Goal: Use online tool/utility: Utilize a website feature to perform a specific function

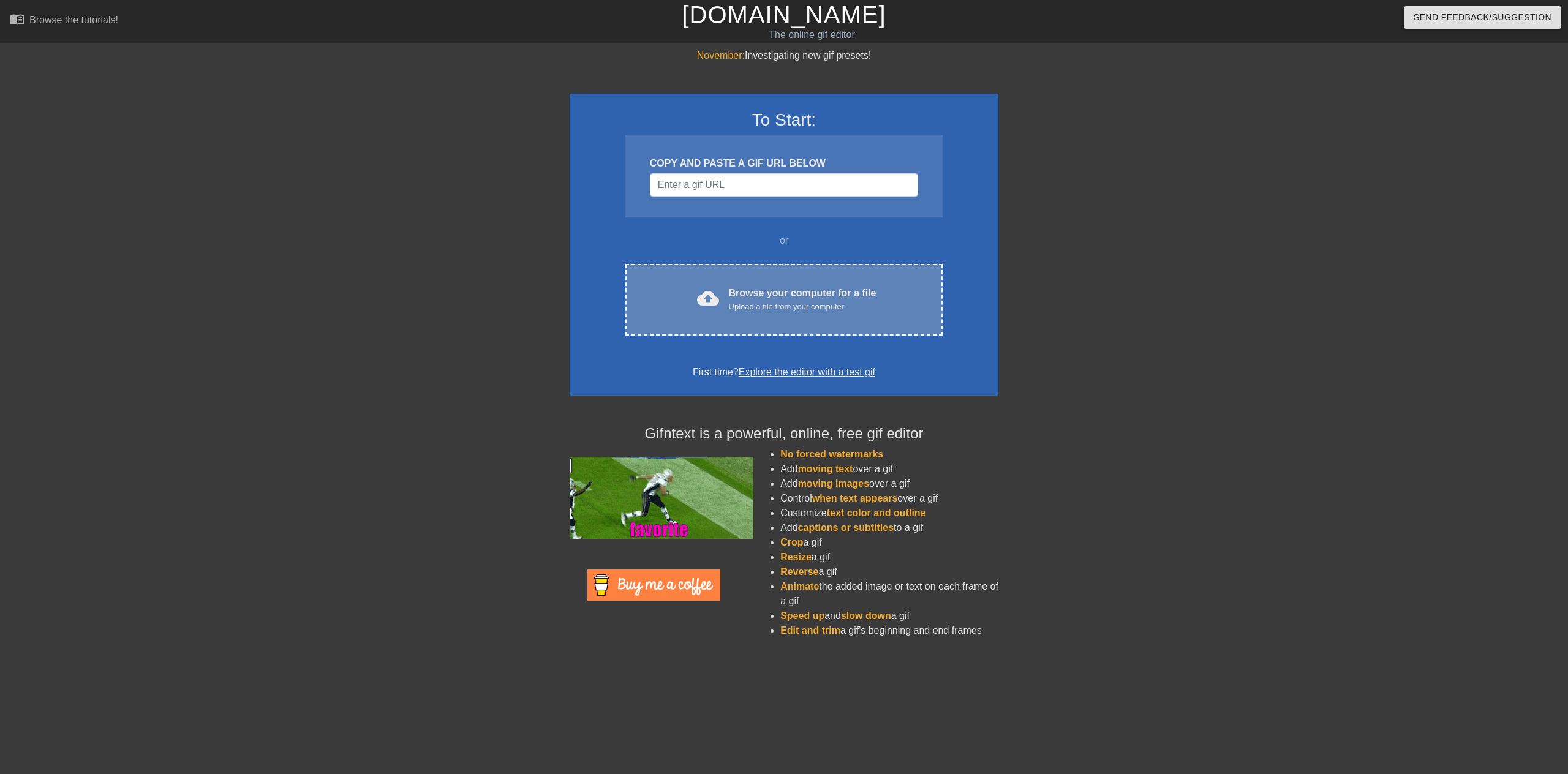
click at [791, 309] on div "Upload a file from your computer" at bounding box center [802, 306] width 148 height 12
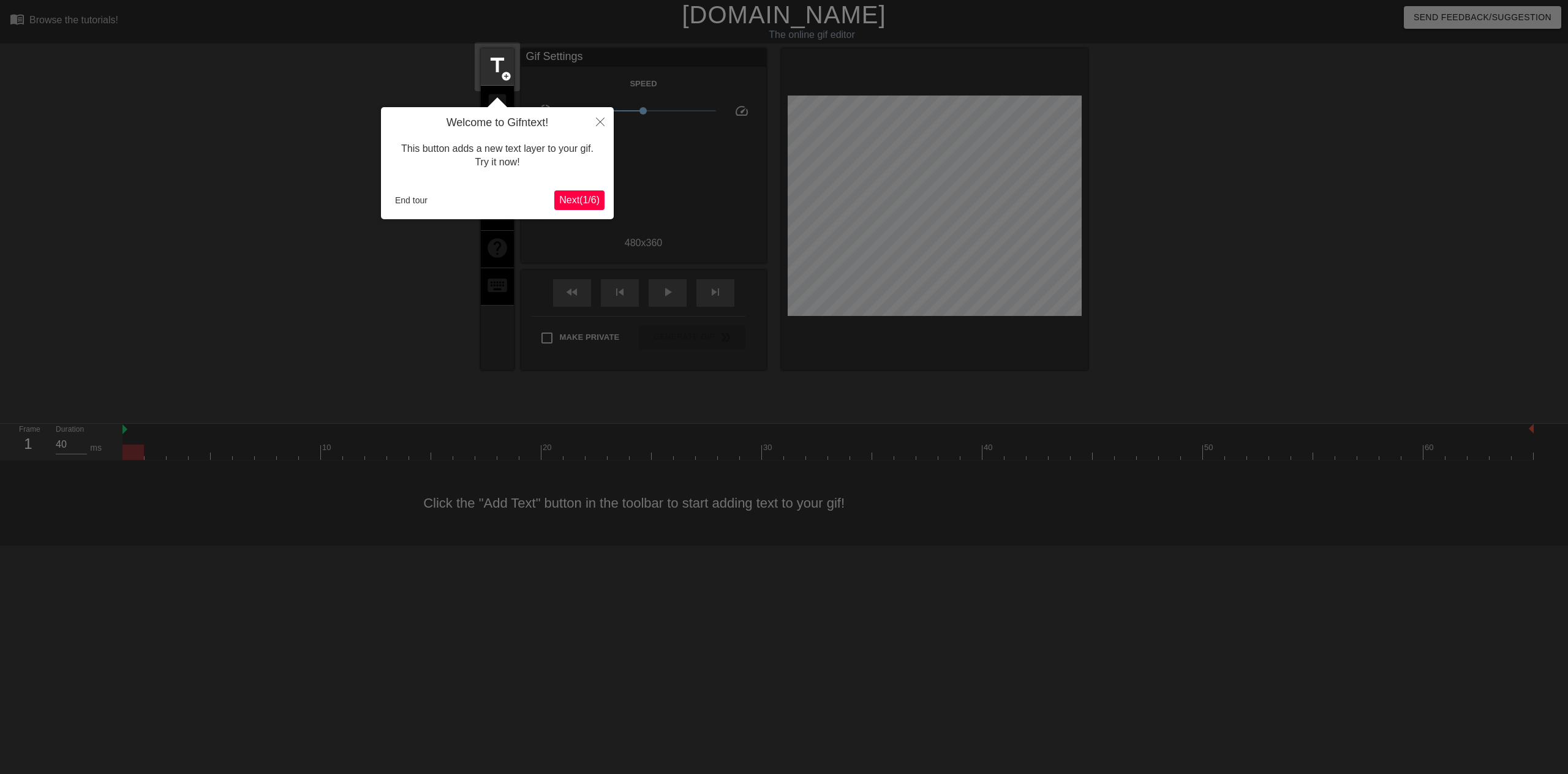
click at [572, 201] on span "Next ( 1 / 6 )" at bounding box center [580, 200] width 41 height 10
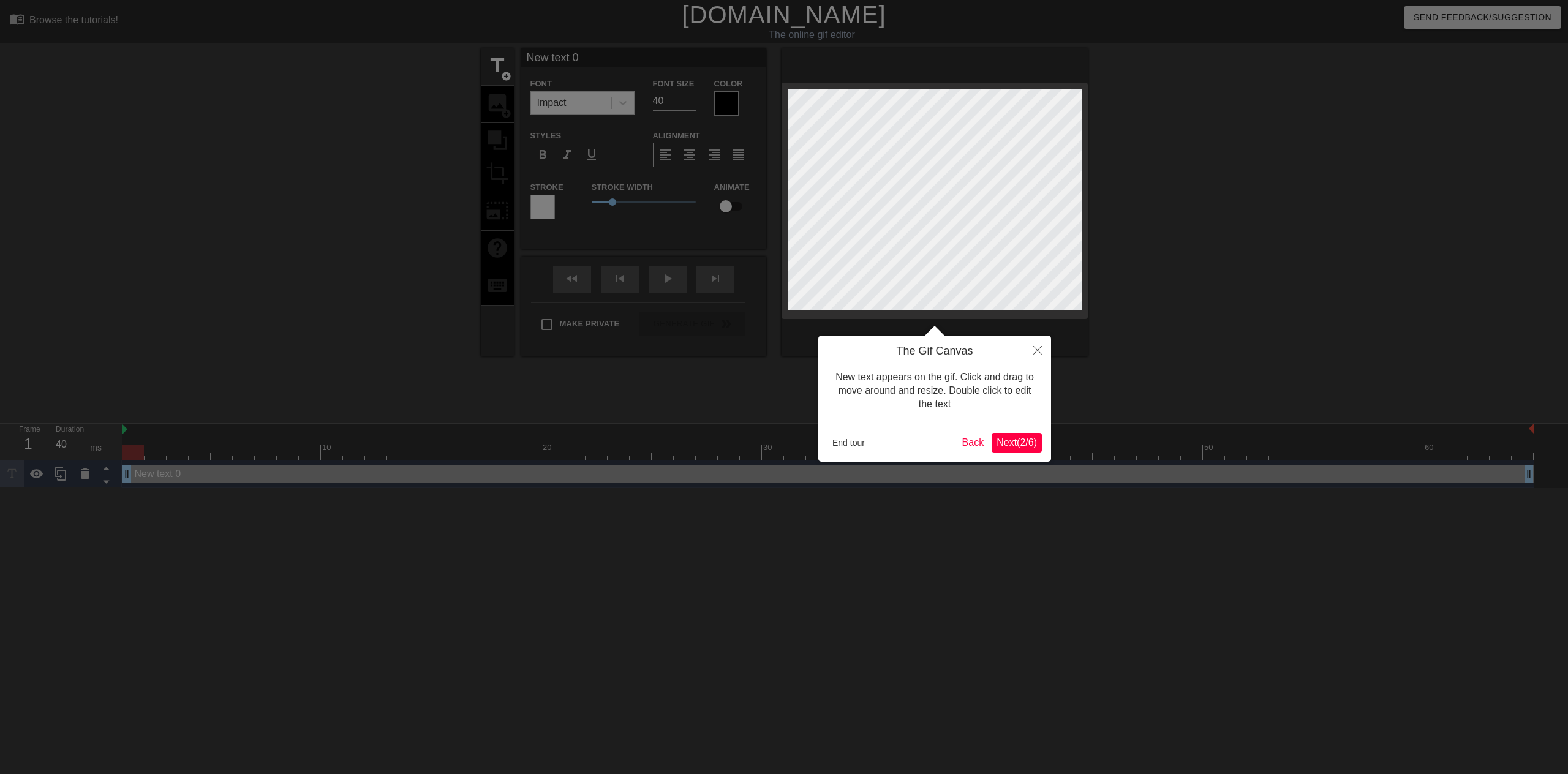
click at [999, 443] on span "Next ( 2 / 6 )" at bounding box center [1017, 442] width 41 height 10
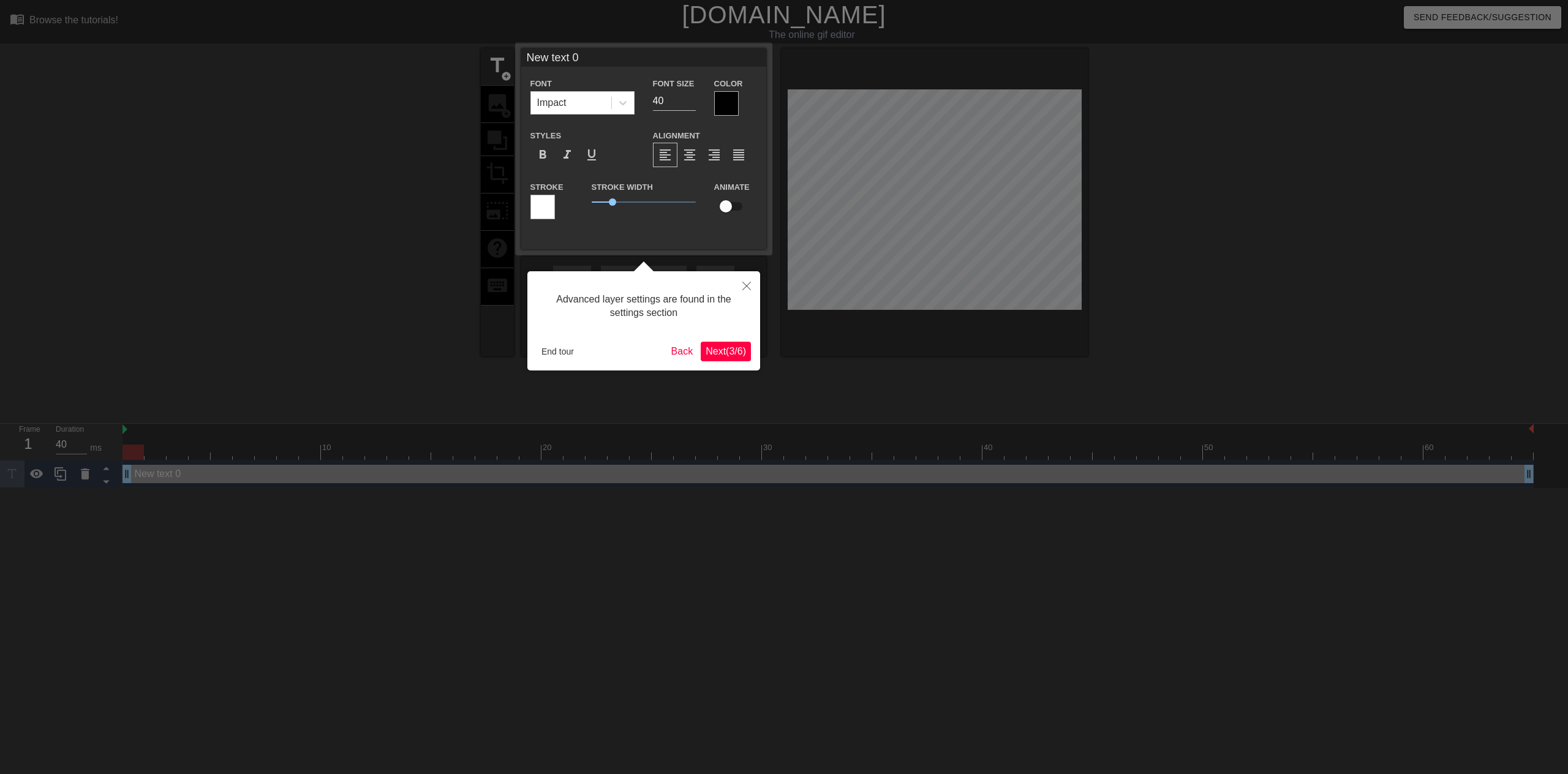
click at [719, 352] on span "Next ( 3 / 6 )" at bounding box center [726, 351] width 41 height 10
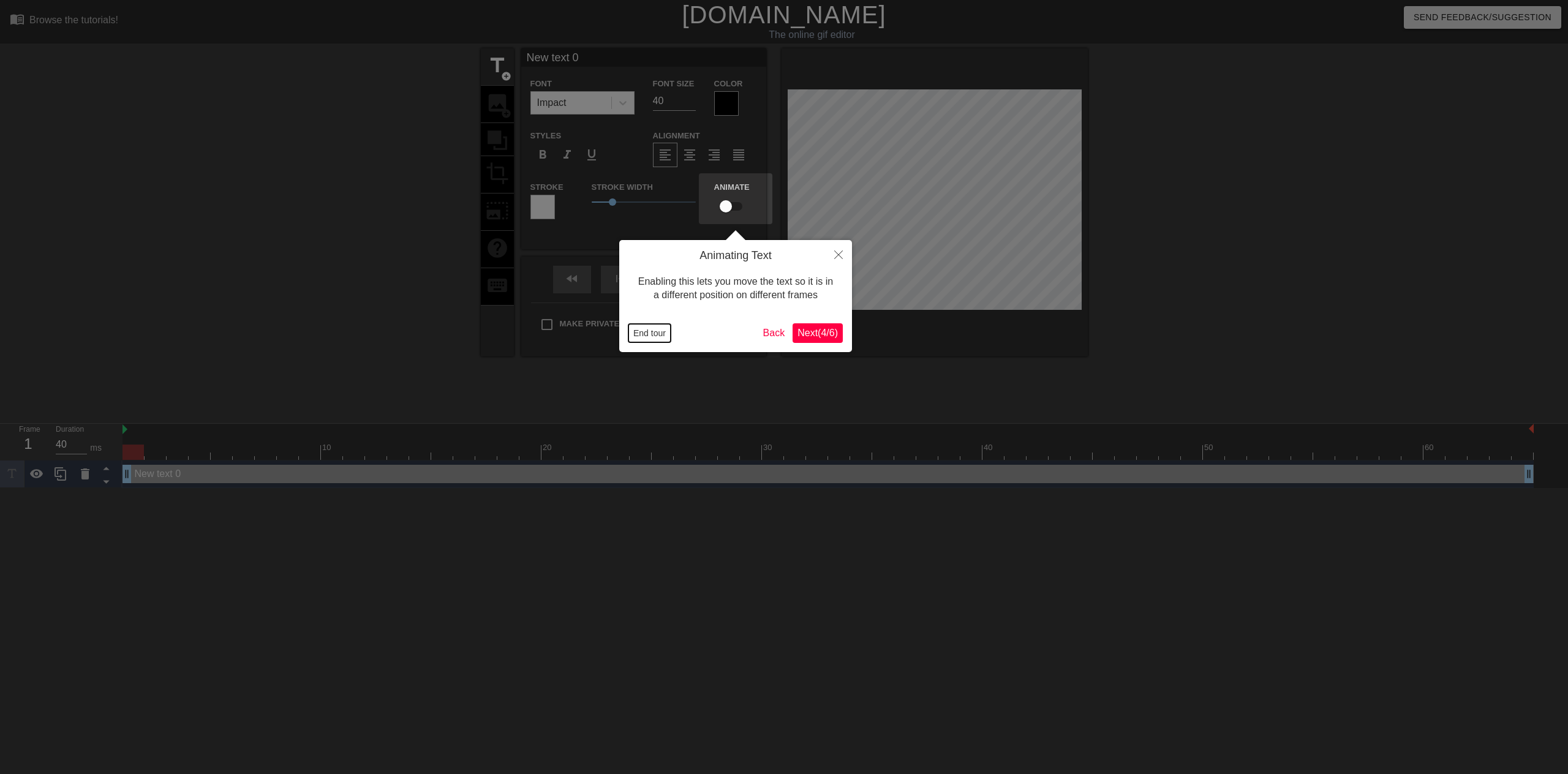
click at [655, 332] on button "End tour" at bounding box center [649, 332] width 42 height 18
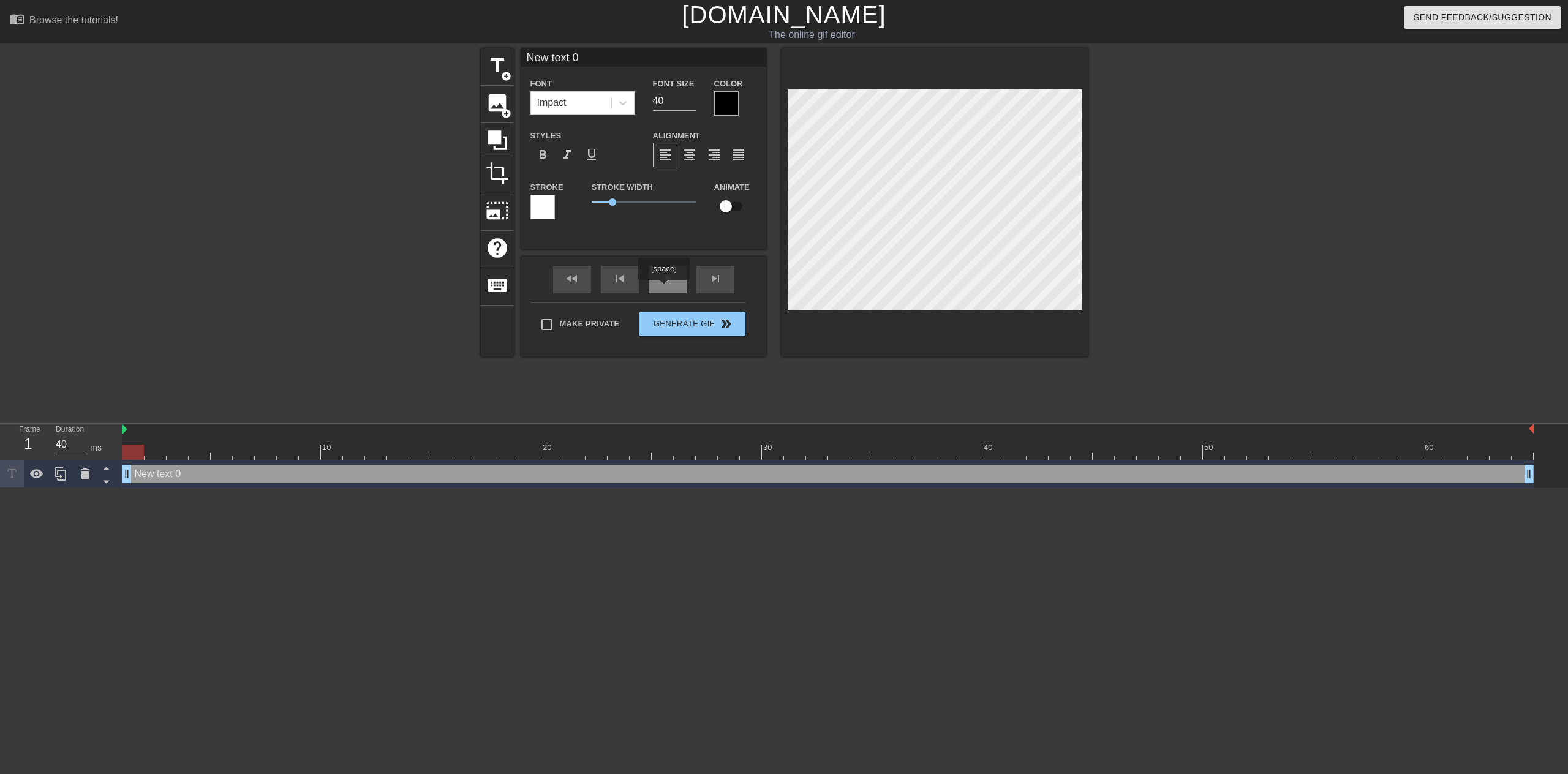
click at [663, 289] on div "play_arrow" at bounding box center [668, 279] width 38 height 28
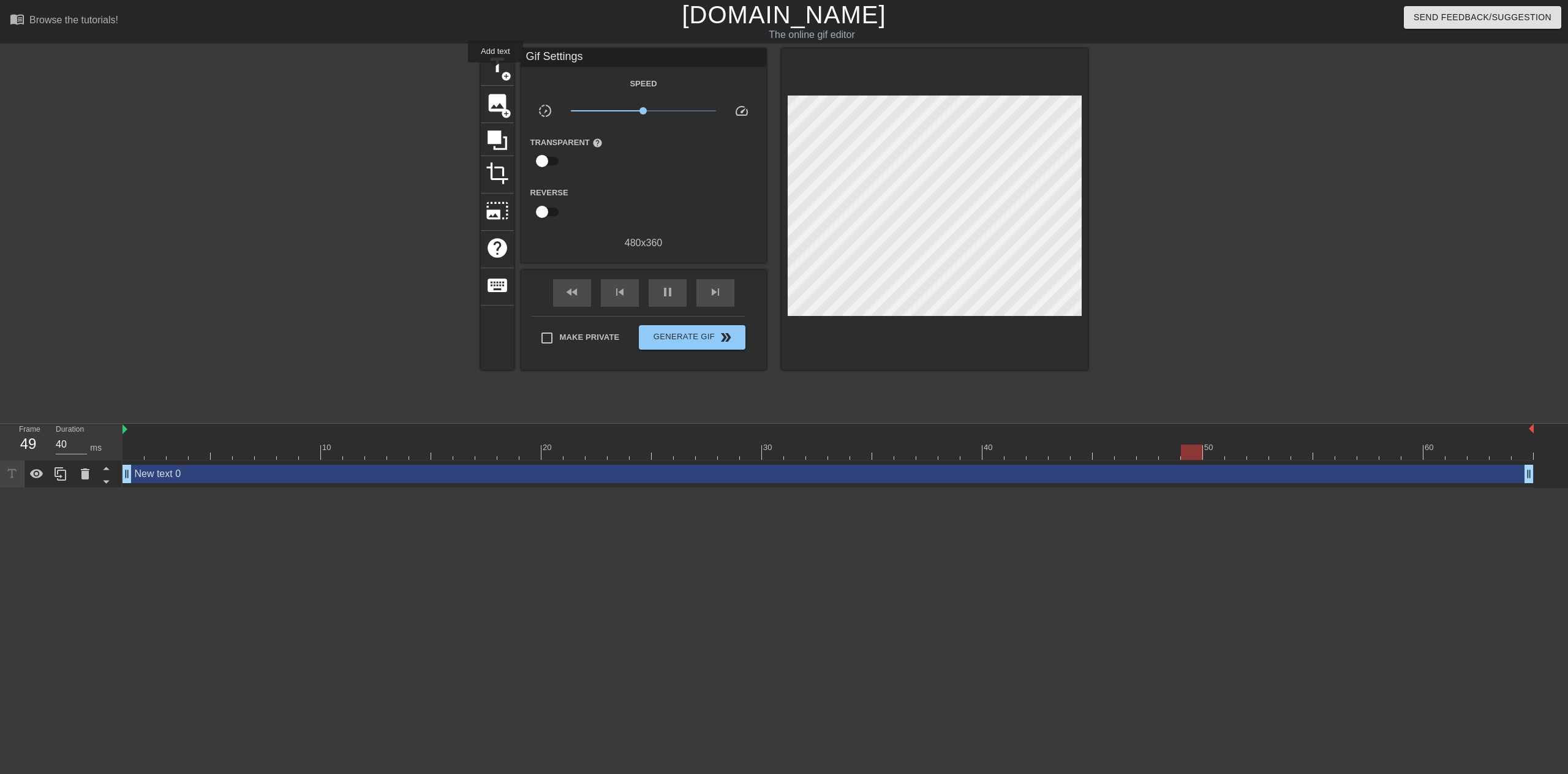
drag, startPoint x: 495, startPoint y: 71, endPoint x: 409, endPoint y: 185, distance: 142.8
click at [495, 72] on span "title" at bounding box center [497, 65] width 23 height 23
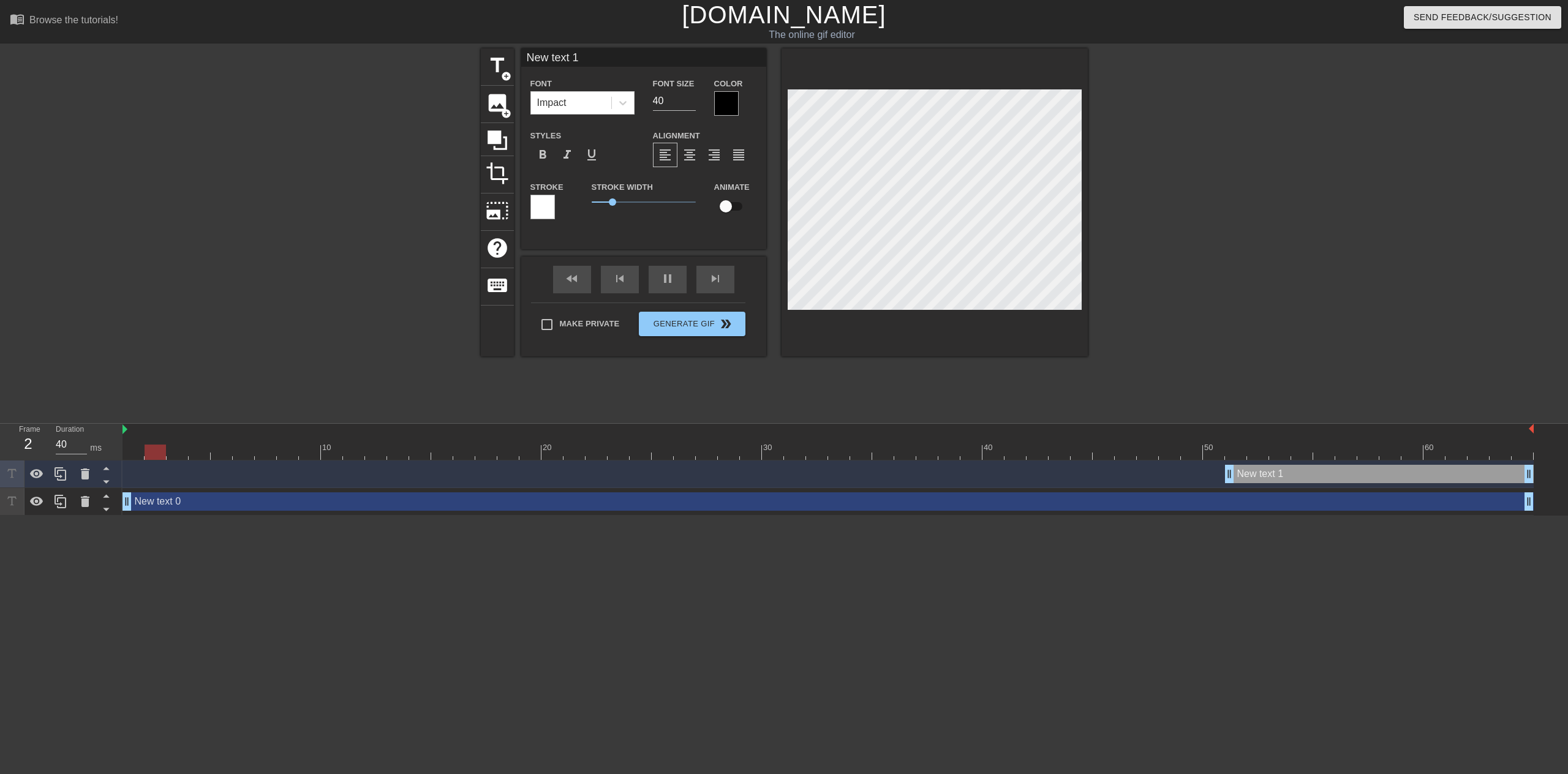
click at [190, 506] on div "New text 0 drag_handle drag_handle" at bounding box center [828, 501] width 1411 height 18
type input "New text 0"
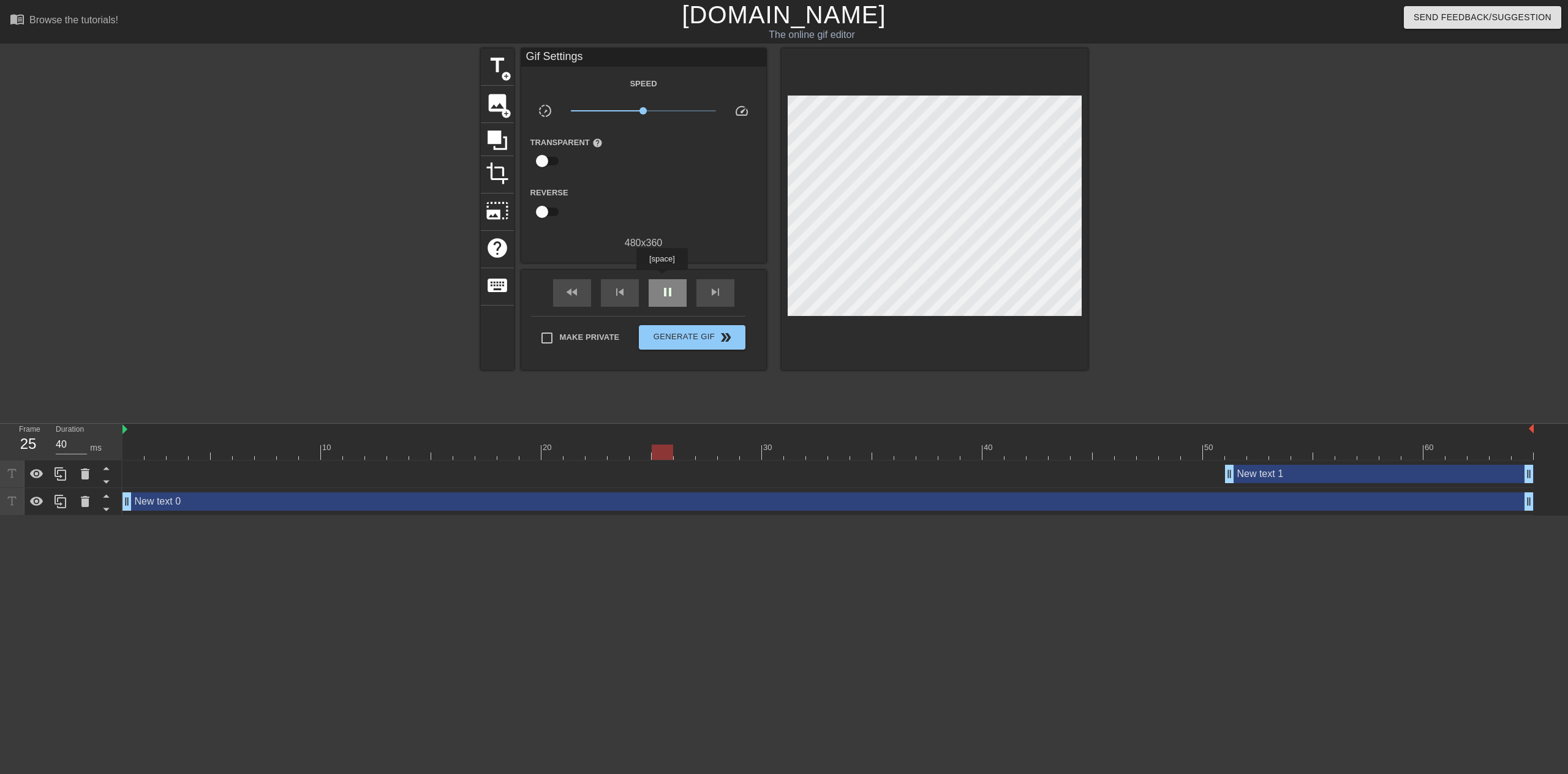
click at [661, 279] on div "pause" at bounding box center [668, 293] width 38 height 28
click at [78, 509] on icon at bounding box center [85, 502] width 15 height 15
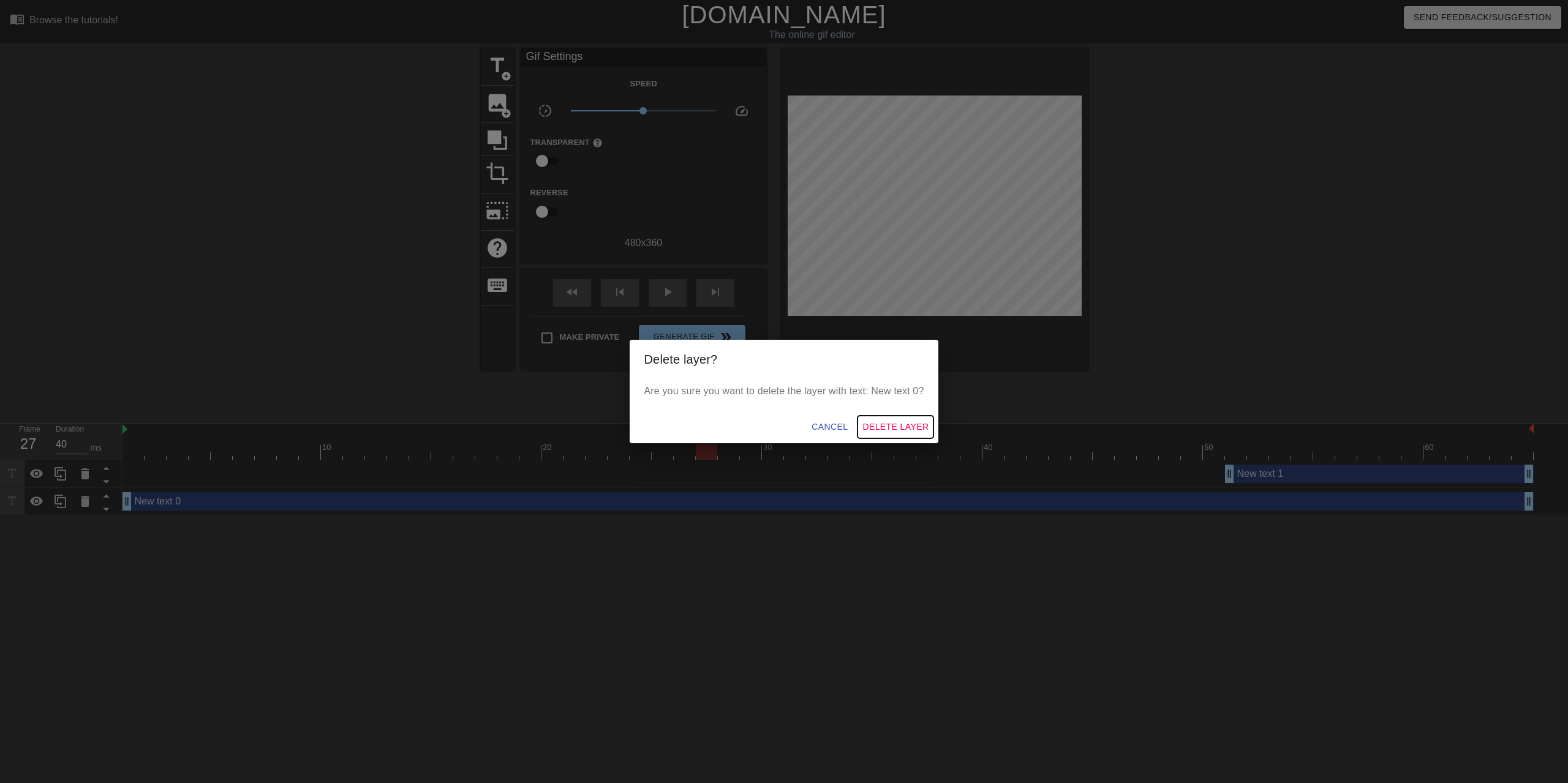
click at [873, 425] on span "Delete Layer" at bounding box center [895, 427] width 66 height 15
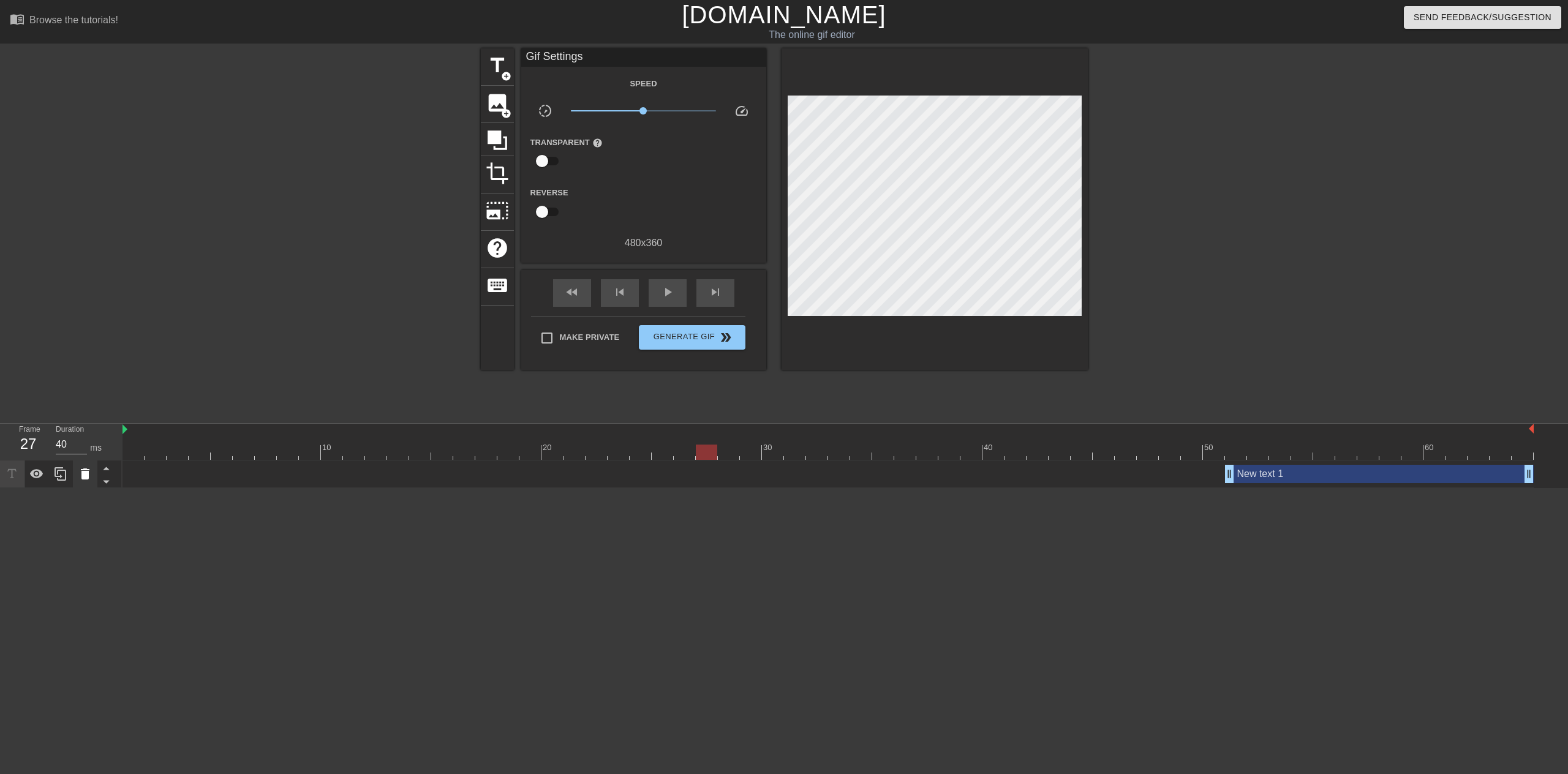
click at [84, 468] on icon at bounding box center [85, 474] width 15 height 15
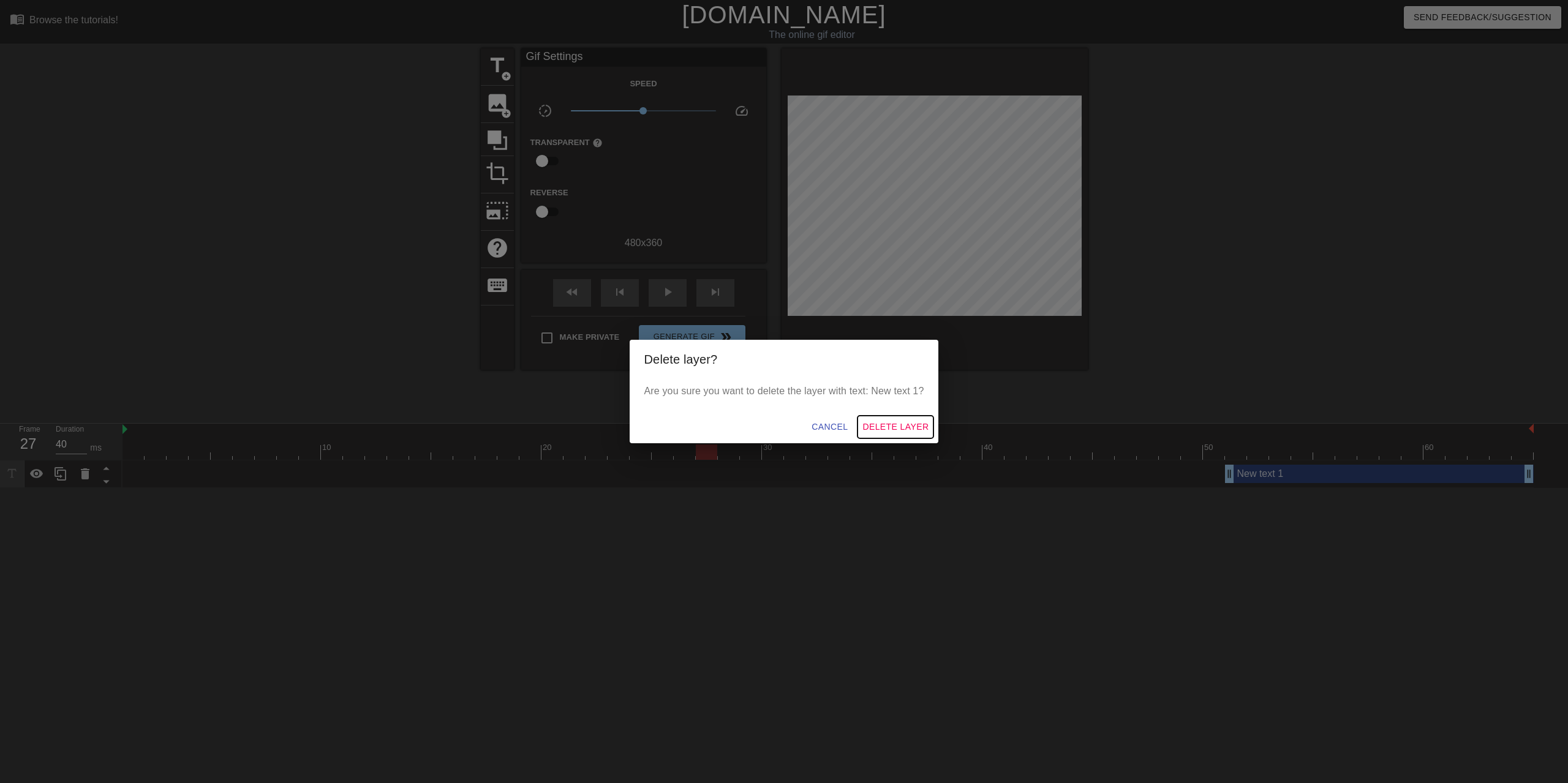
click at [875, 420] on span "Delete Layer" at bounding box center [895, 427] width 66 height 15
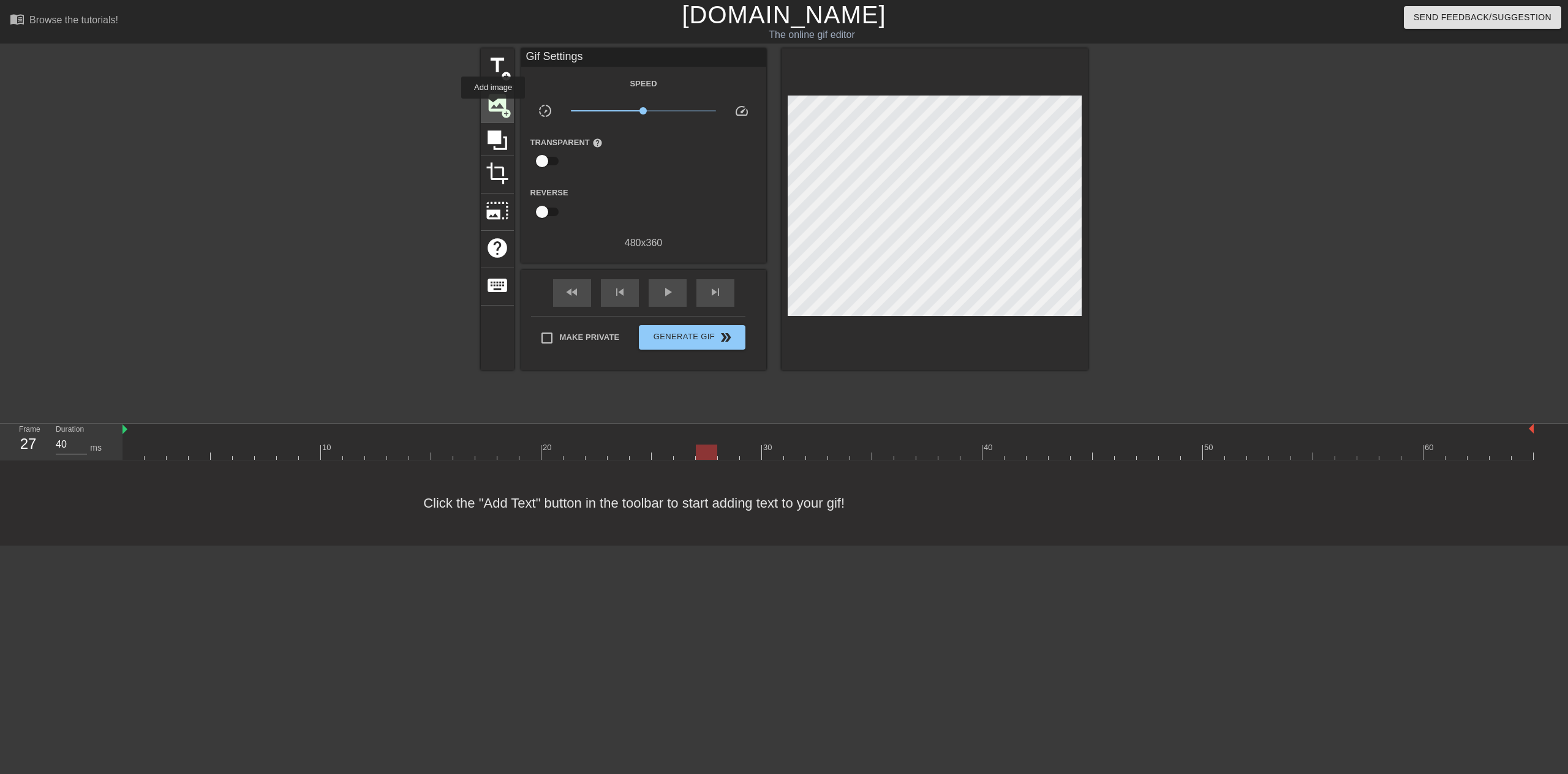
click at [493, 107] on span "image" at bounding box center [497, 103] width 23 height 23
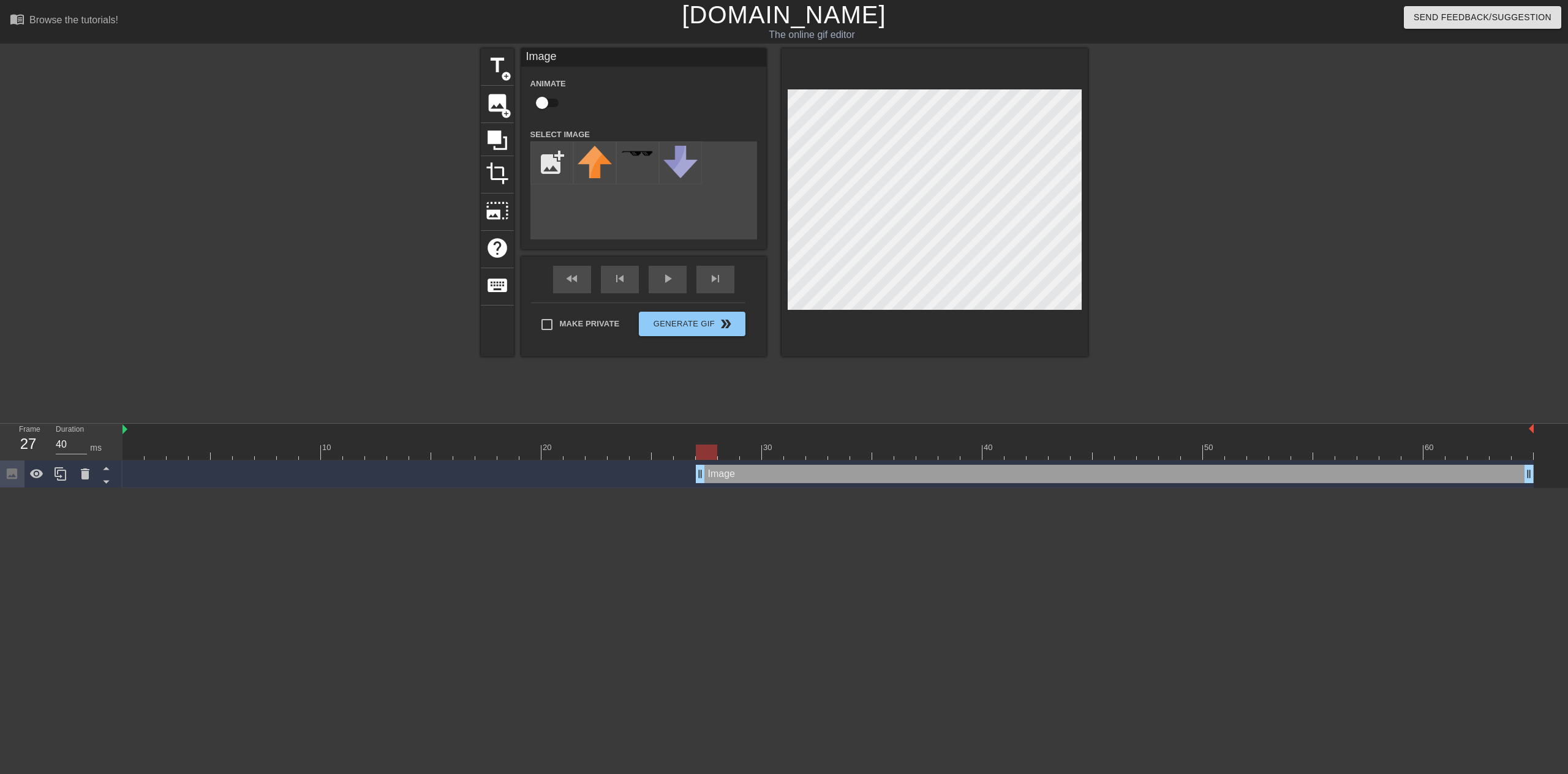
drag, startPoint x: 730, startPoint y: 476, endPoint x: 911, endPoint y: 325, distance: 235.7
click at [895, 467] on div "Image drag_handle drag_handle" at bounding box center [1115, 474] width 838 height 18
click at [561, 165] on input "file" at bounding box center [551, 162] width 41 height 41
type input "C:\fakepath\gertupscaled_squared.png"
click at [598, 169] on img at bounding box center [594, 160] width 34 height 29
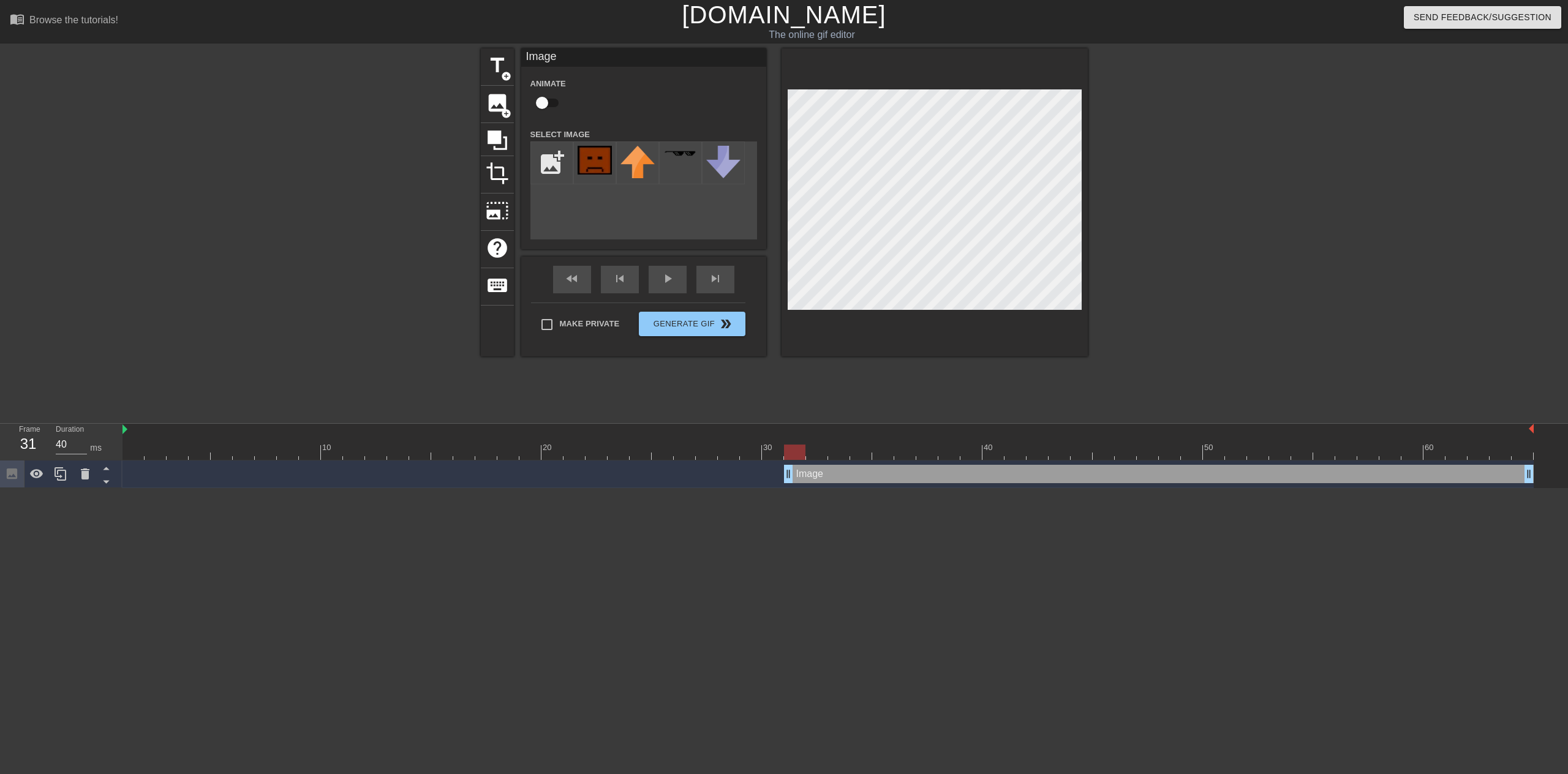
drag, startPoint x: 700, startPoint y: 474, endPoint x: 797, endPoint y: 469, distance: 97.1
drag, startPoint x: 807, startPoint y: 467, endPoint x: 940, endPoint y: 468, distance: 133.0
click at [940, 468] on div "Image drag_handle drag_handle" at bounding box center [1159, 474] width 750 height 18
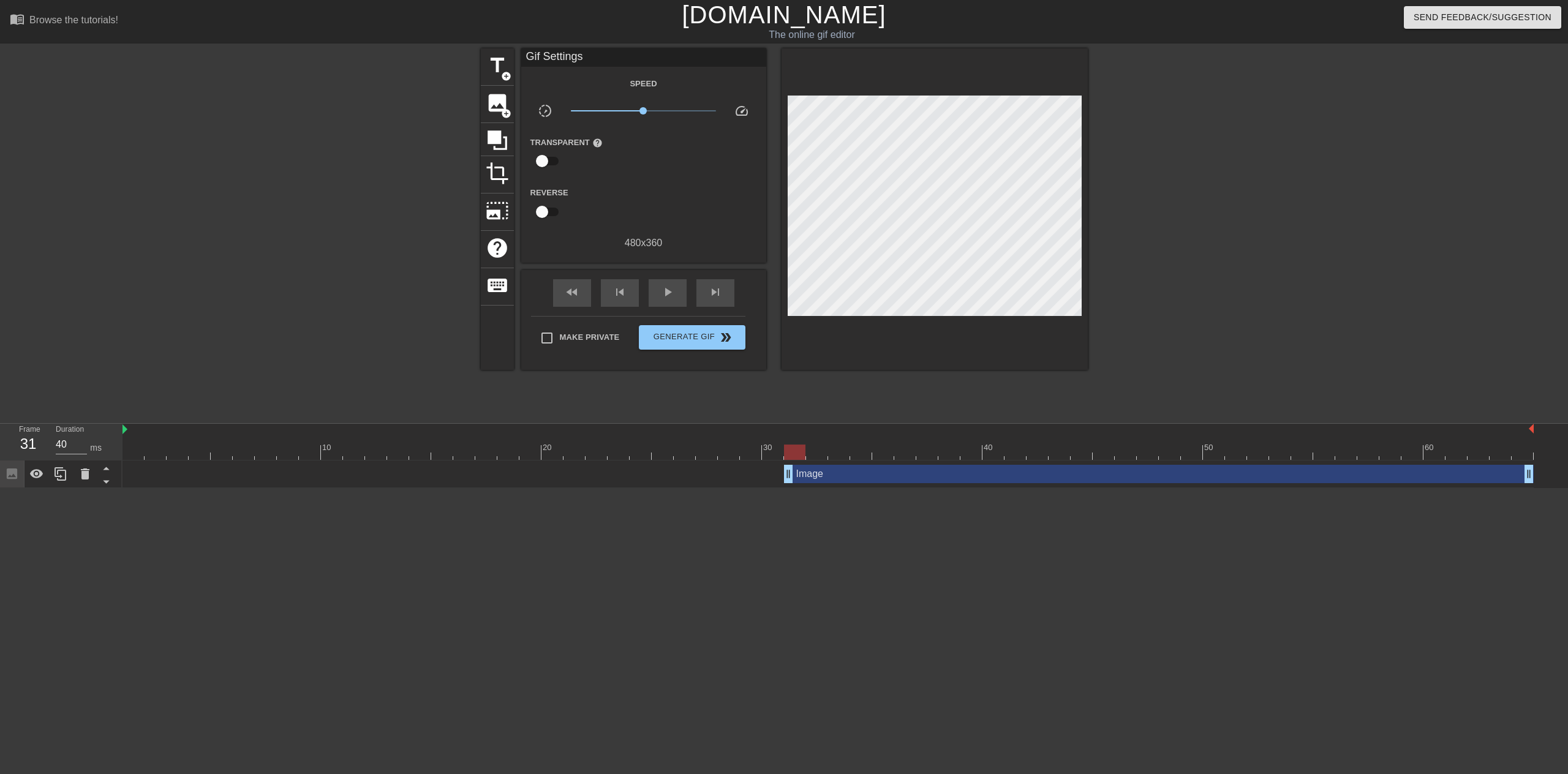
click at [736, 467] on div "Image drag_handle drag_handle" at bounding box center [828, 474] width 1411 height 18
click at [743, 448] on div at bounding box center [828, 452] width 1411 height 15
click at [785, 440] on div at bounding box center [795, 444] width 22 height 15
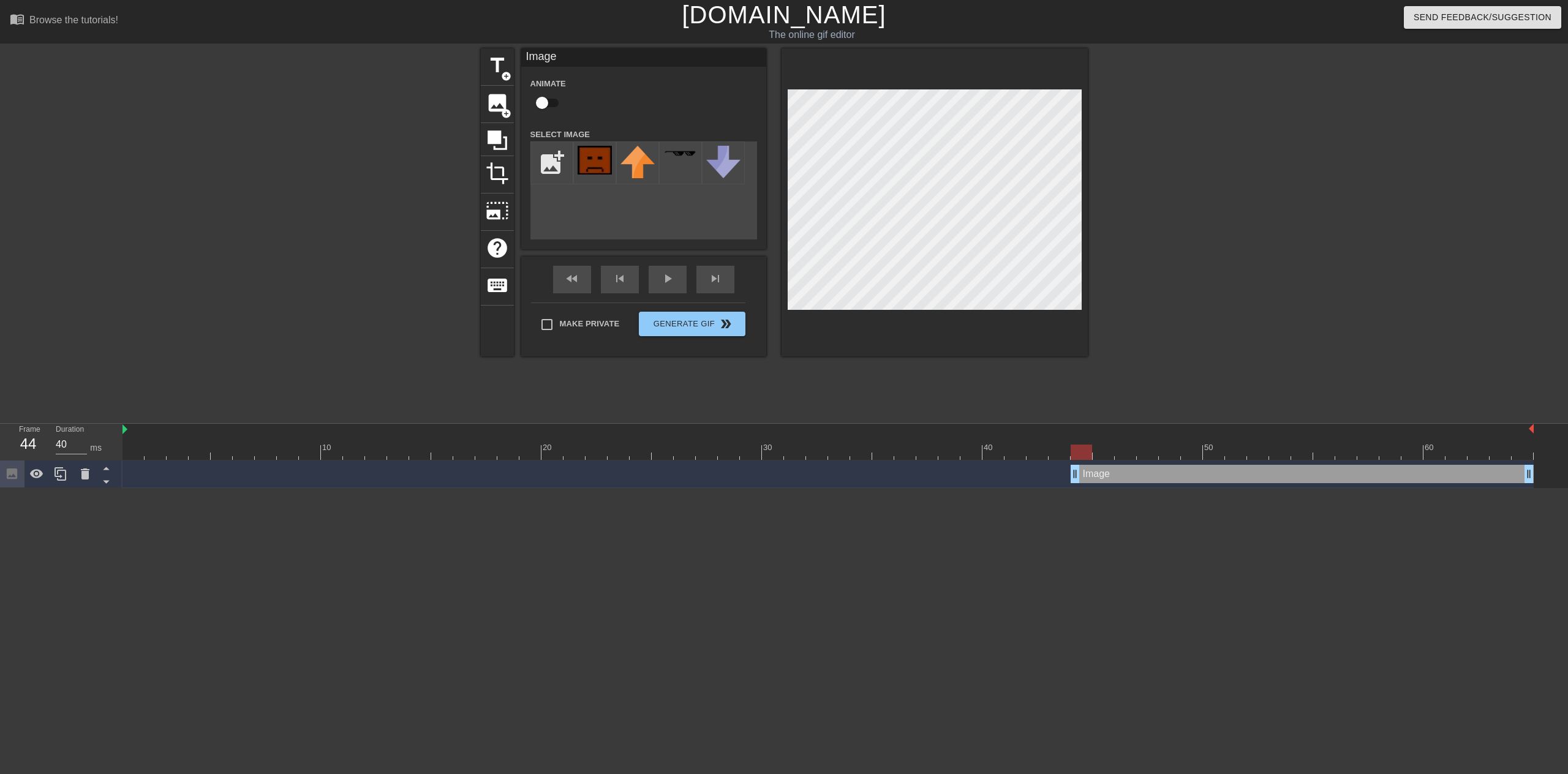
drag, startPoint x: 791, startPoint y: 474, endPoint x: 1073, endPoint y: 471, distance: 282.0
click at [1073, 444] on div at bounding box center [1081, 444] width 22 height 15
click at [1065, 449] on div at bounding box center [828, 452] width 1411 height 15
drag, startPoint x: 1079, startPoint y: 447, endPoint x: 1091, endPoint y: 445, distance: 12.2
click at [1091, 445] on div at bounding box center [1081, 452] width 21 height 15
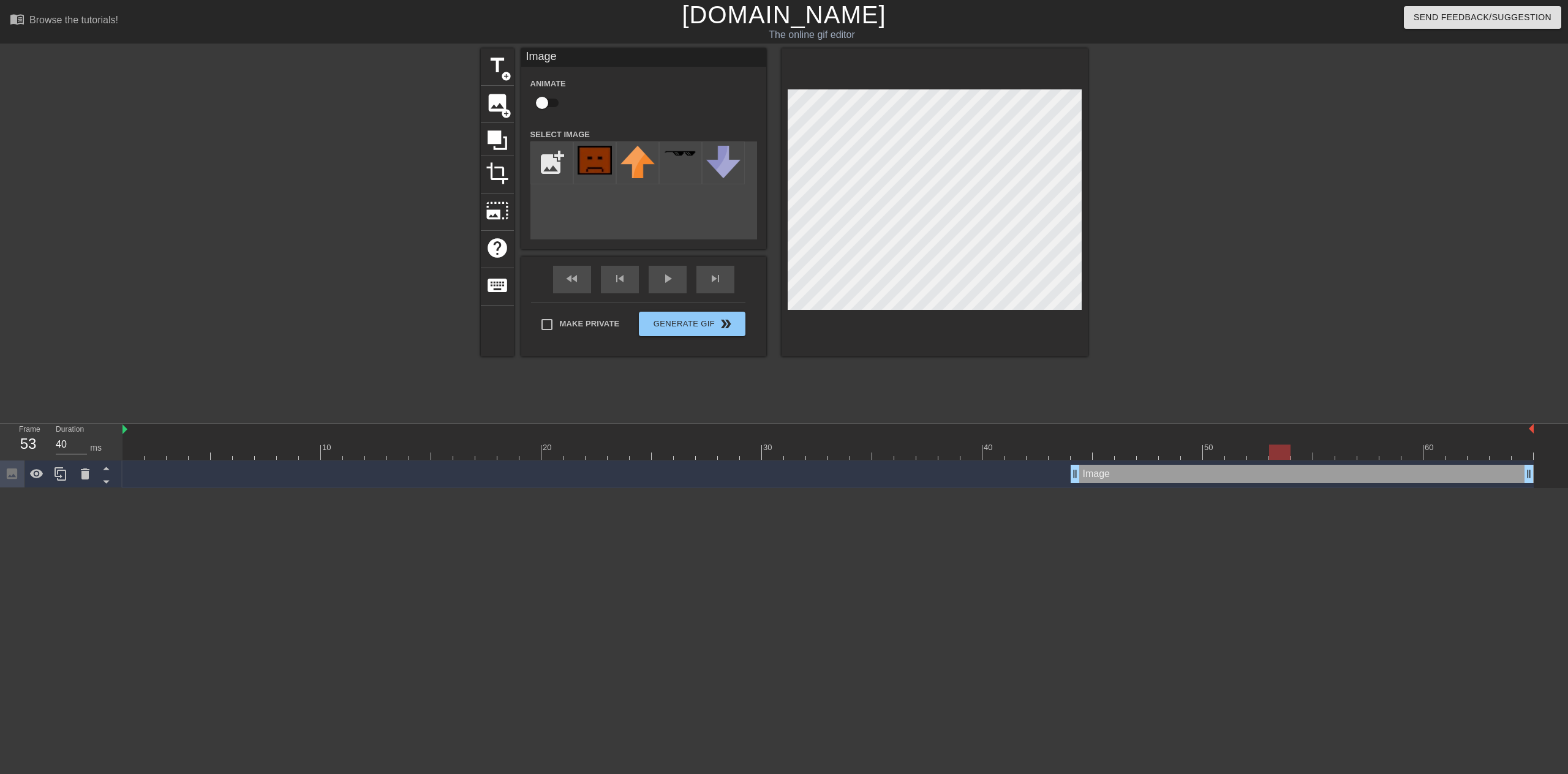
drag, startPoint x: 1084, startPoint y: 455, endPoint x: 1276, endPoint y: 450, distance: 192.1
click at [1276, 450] on div at bounding box center [1279, 452] width 21 height 15
drag, startPoint x: 1092, startPoint y: 481, endPoint x: 1228, endPoint y: 481, distance: 136.0
drag, startPoint x: 1229, startPoint y: 476, endPoint x: 1209, endPoint y: 477, distance: 20.0
click at [1191, 452] on div at bounding box center [828, 452] width 1411 height 15
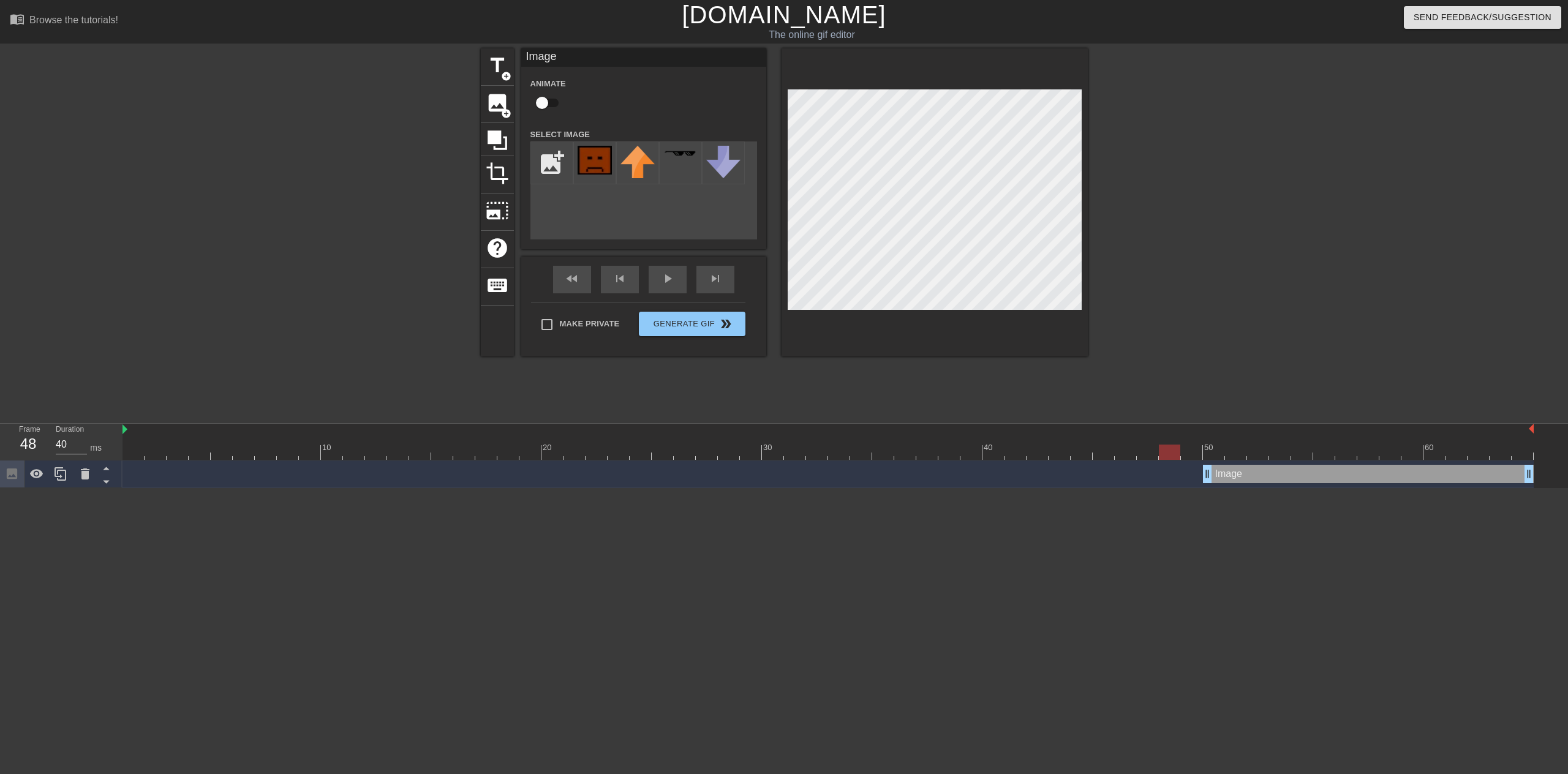
click at [1176, 458] on div at bounding box center [828, 452] width 1411 height 15
drag, startPoint x: 1202, startPoint y: 473, endPoint x: 1164, endPoint y: 471, distance: 38.1
drag, startPoint x: 1445, startPoint y: 457, endPoint x: 1544, endPoint y: 460, distance: 99.0
click at [1544, 460] on div "10 20 30 40 50 60 Image drag_handle drag_handle" at bounding box center [844, 456] width 1445 height 64
drag, startPoint x: 1526, startPoint y: 475, endPoint x: 1521, endPoint y: 466, distance: 10.3
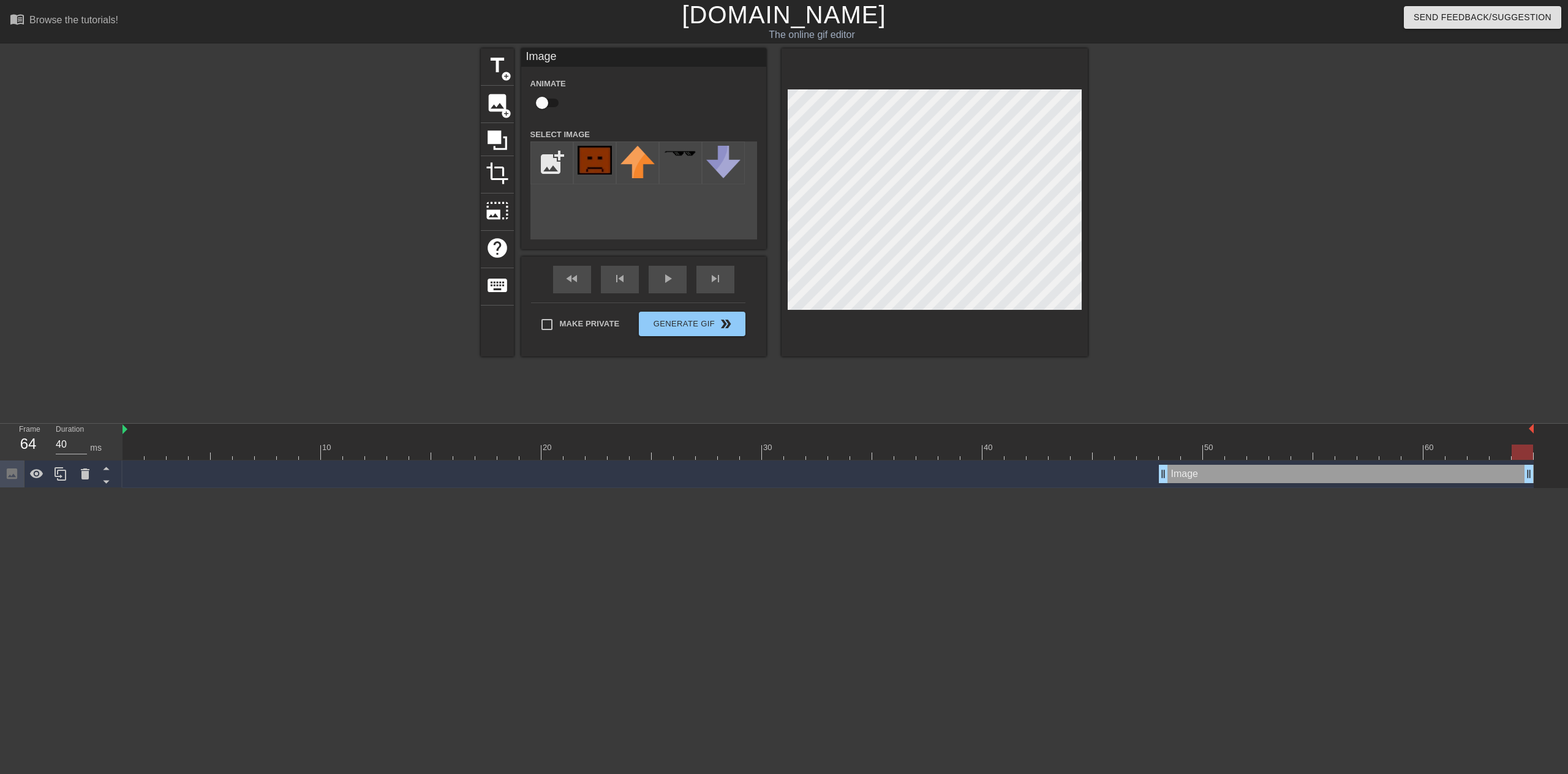
click at [1567, 479] on div "Image drag_handle drag_handle" at bounding box center [844, 474] width 1445 height 28
drag, startPoint x: 1516, startPoint y: 452, endPoint x: 1103, endPoint y: 294, distance: 442.2
click at [1567, 444] on div "10 20 30 40 50 60 Image drag_handle drag_handle" at bounding box center [844, 456] width 1445 height 64
drag, startPoint x: 1520, startPoint y: 455, endPoint x: 1452, endPoint y: 452, distance: 68.1
click at [1452, 452] on div at bounding box center [1455, 452] width 21 height 15
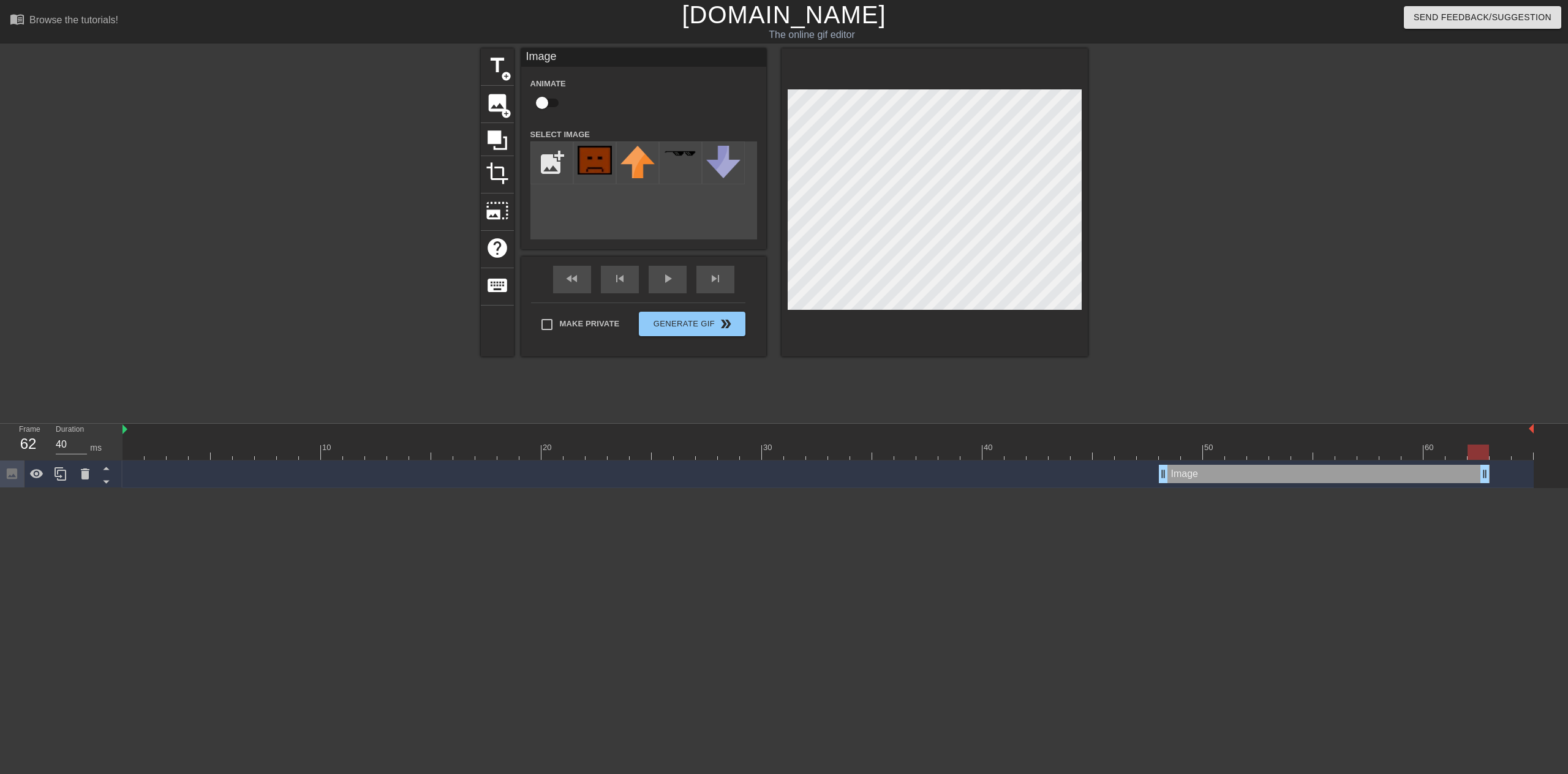
drag, startPoint x: 1528, startPoint y: 475, endPoint x: 1119, endPoint y: 253, distance: 465.4
click at [1428, 452] on div at bounding box center [828, 452] width 1411 height 15
drag, startPoint x: 1326, startPoint y: 452, endPoint x: 1273, endPoint y: 455, distance: 53.1
click at [1324, 452] on div at bounding box center [828, 452] width 1411 height 15
click at [1252, 455] on div at bounding box center [828, 452] width 1411 height 15
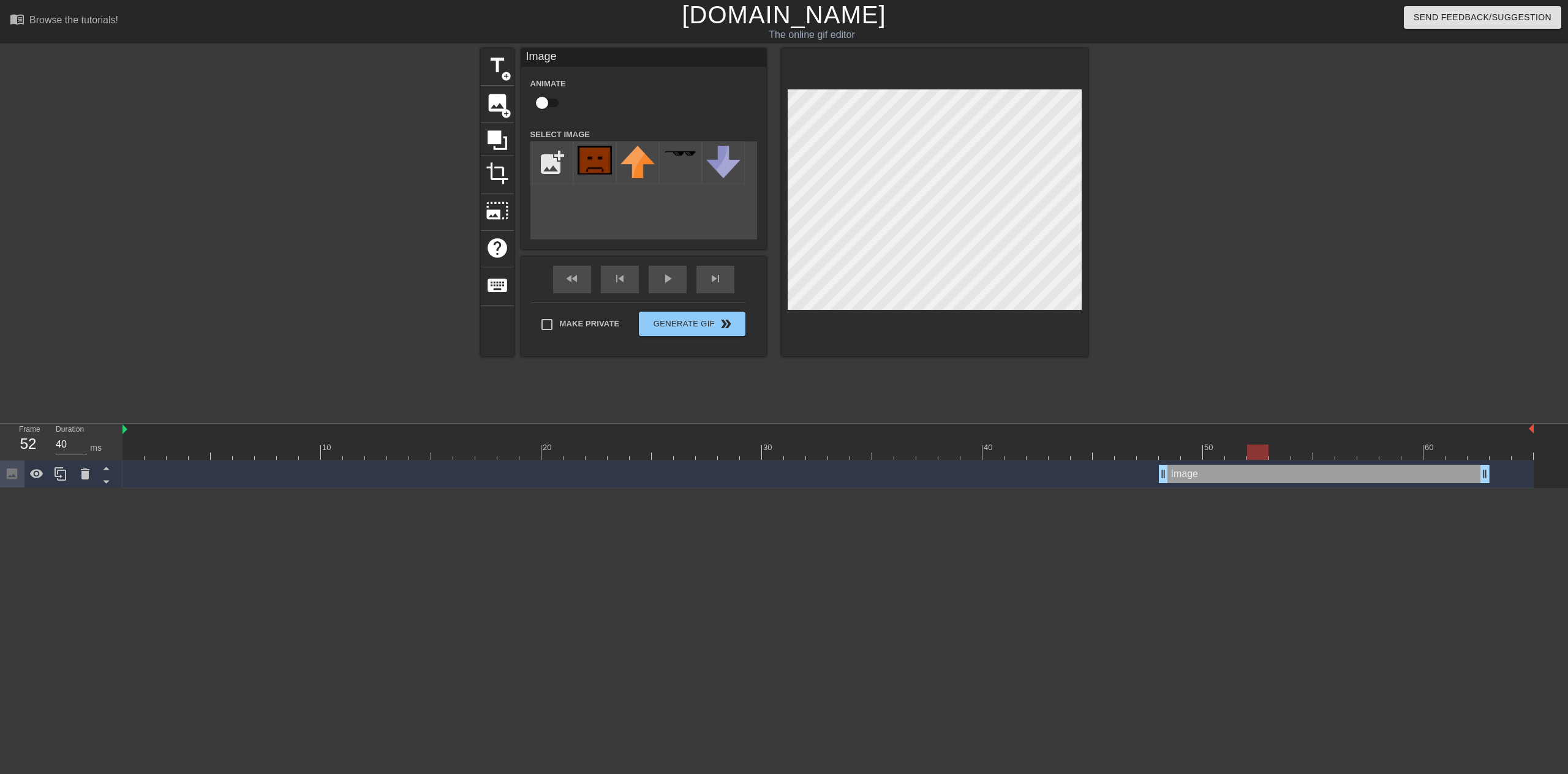
drag, startPoint x: 1218, startPoint y: 452, endPoint x: 1191, endPoint y: 452, distance: 27.0
click at [1216, 452] on div at bounding box center [828, 452] width 1411 height 15
click at [1180, 453] on div at bounding box center [828, 452] width 1411 height 15
click at [1159, 458] on div at bounding box center [1169, 452] width 21 height 15
click at [545, 102] on input "checkbox" at bounding box center [542, 103] width 70 height 23
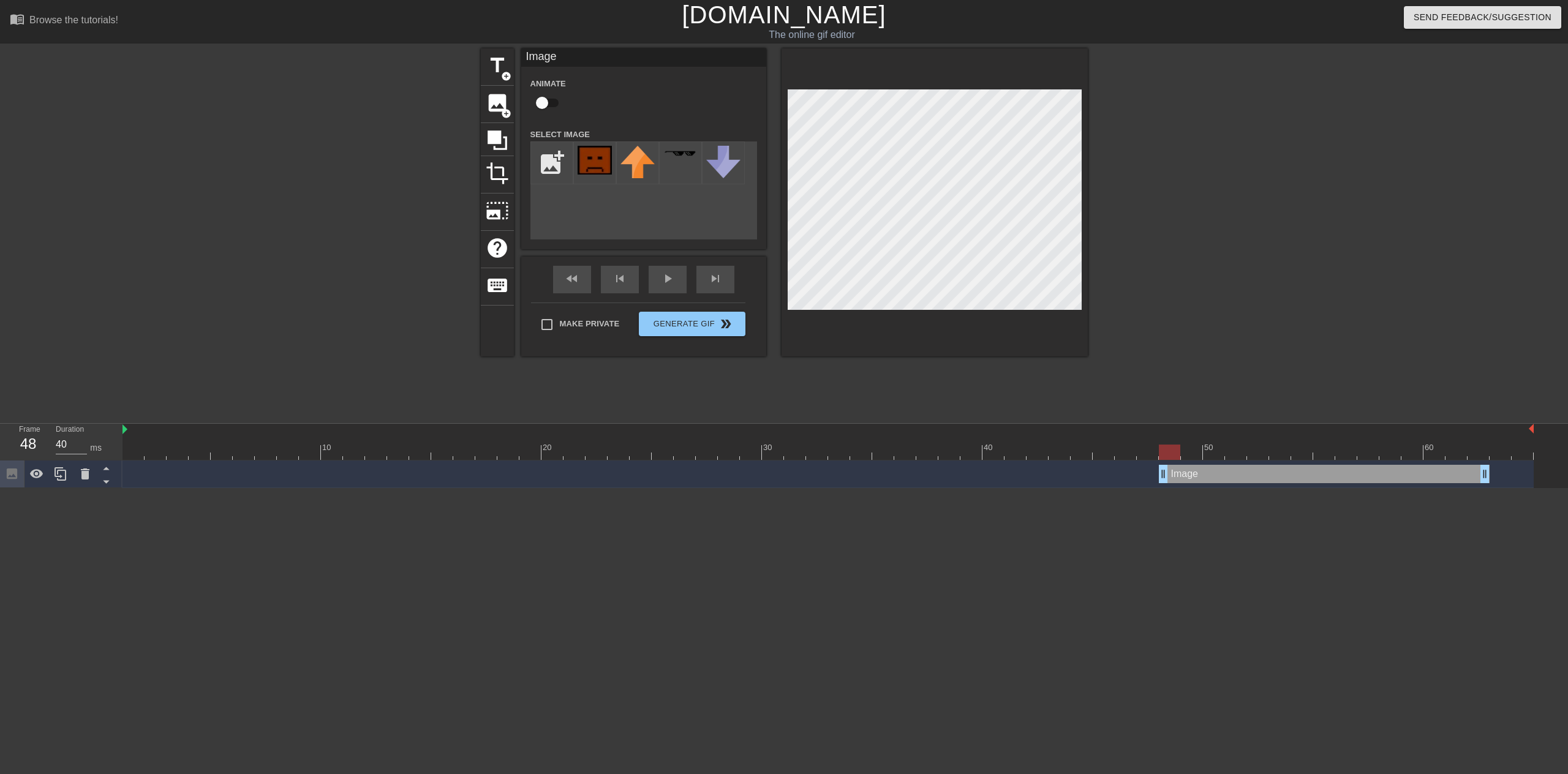
checkbox input "true"
drag, startPoint x: 1165, startPoint y: 449, endPoint x: 1141, endPoint y: 447, distance: 24.1
click at [1141, 447] on div at bounding box center [1147, 452] width 21 height 15
click at [1169, 479] on div "Image drag_handle drag_handle" at bounding box center [1324, 474] width 331 height 18
click at [1159, 455] on div at bounding box center [1169, 452] width 21 height 15
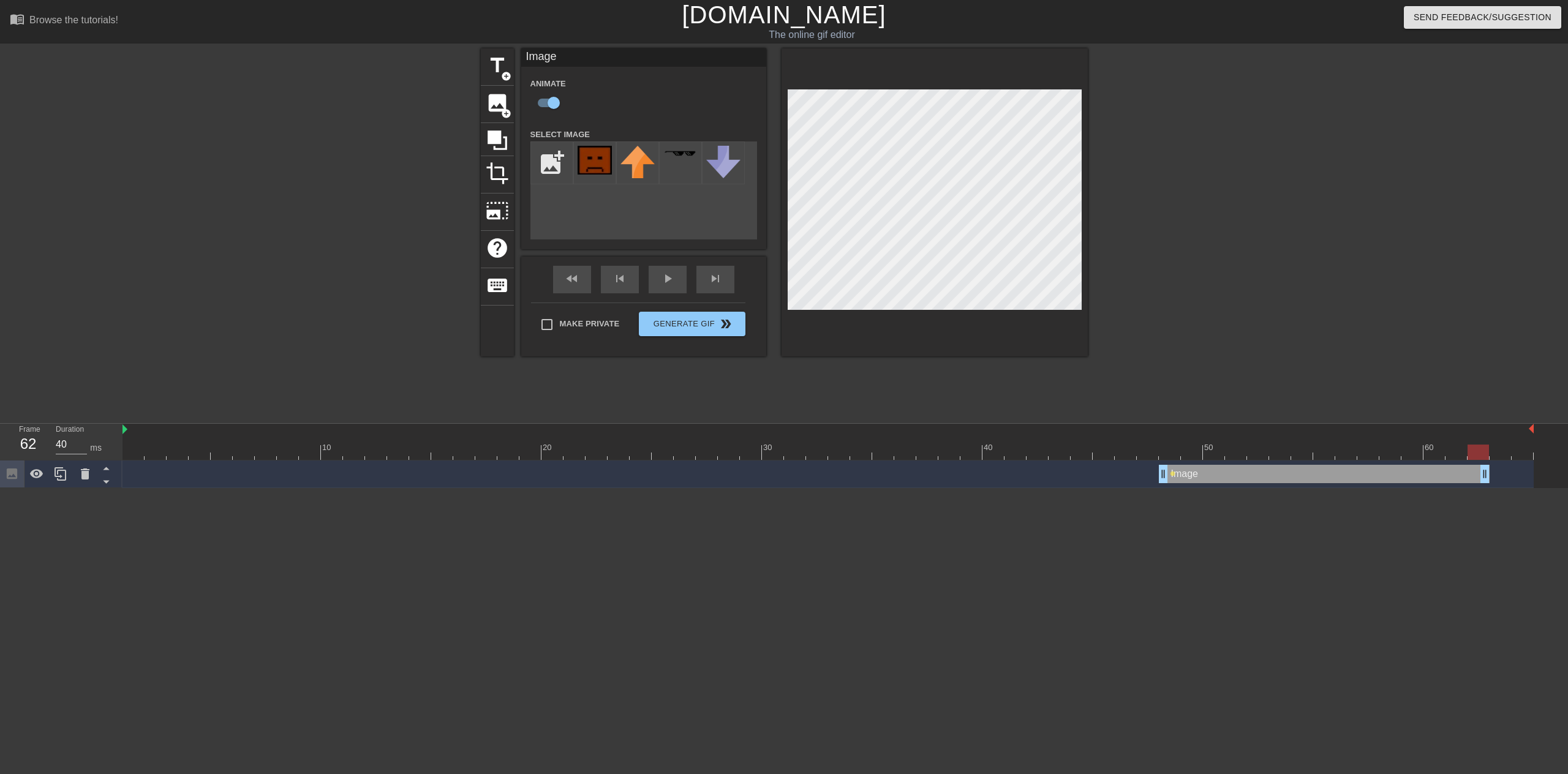
drag, startPoint x: 1181, startPoint y: 452, endPoint x: 1488, endPoint y: 460, distance: 307.1
click at [1488, 460] on div at bounding box center [828, 452] width 1411 height 15
click at [44, 476] on icon at bounding box center [36, 474] width 15 height 15
click at [44, 482] on icon at bounding box center [36, 474] width 15 height 15
drag, startPoint x: 1482, startPoint y: 474, endPoint x: 1182, endPoint y: 474, distance: 300.0
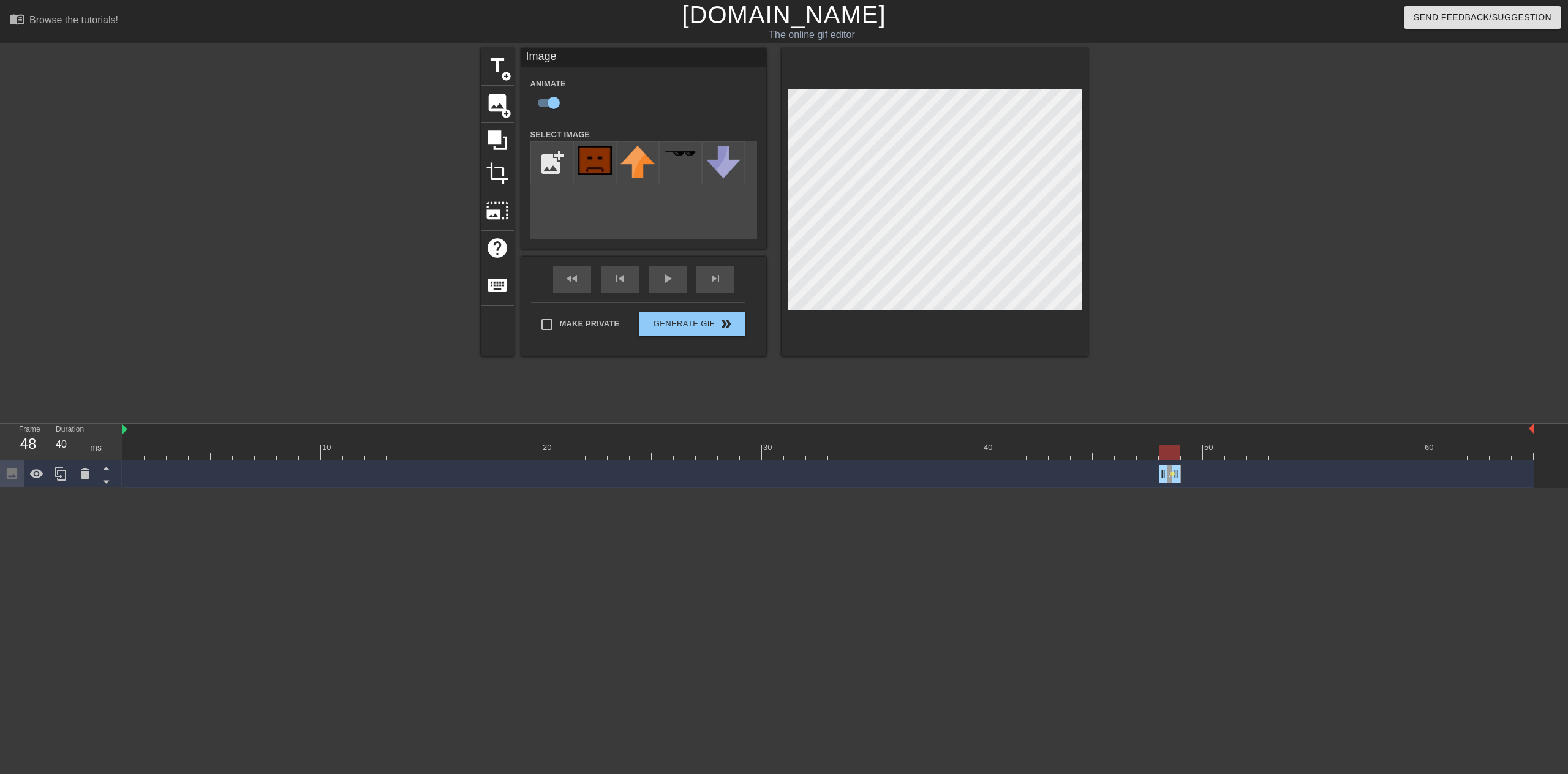
click at [1182, 474] on div "Image drag_handle drag_handle lens" at bounding box center [828, 474] width 1411 height 18
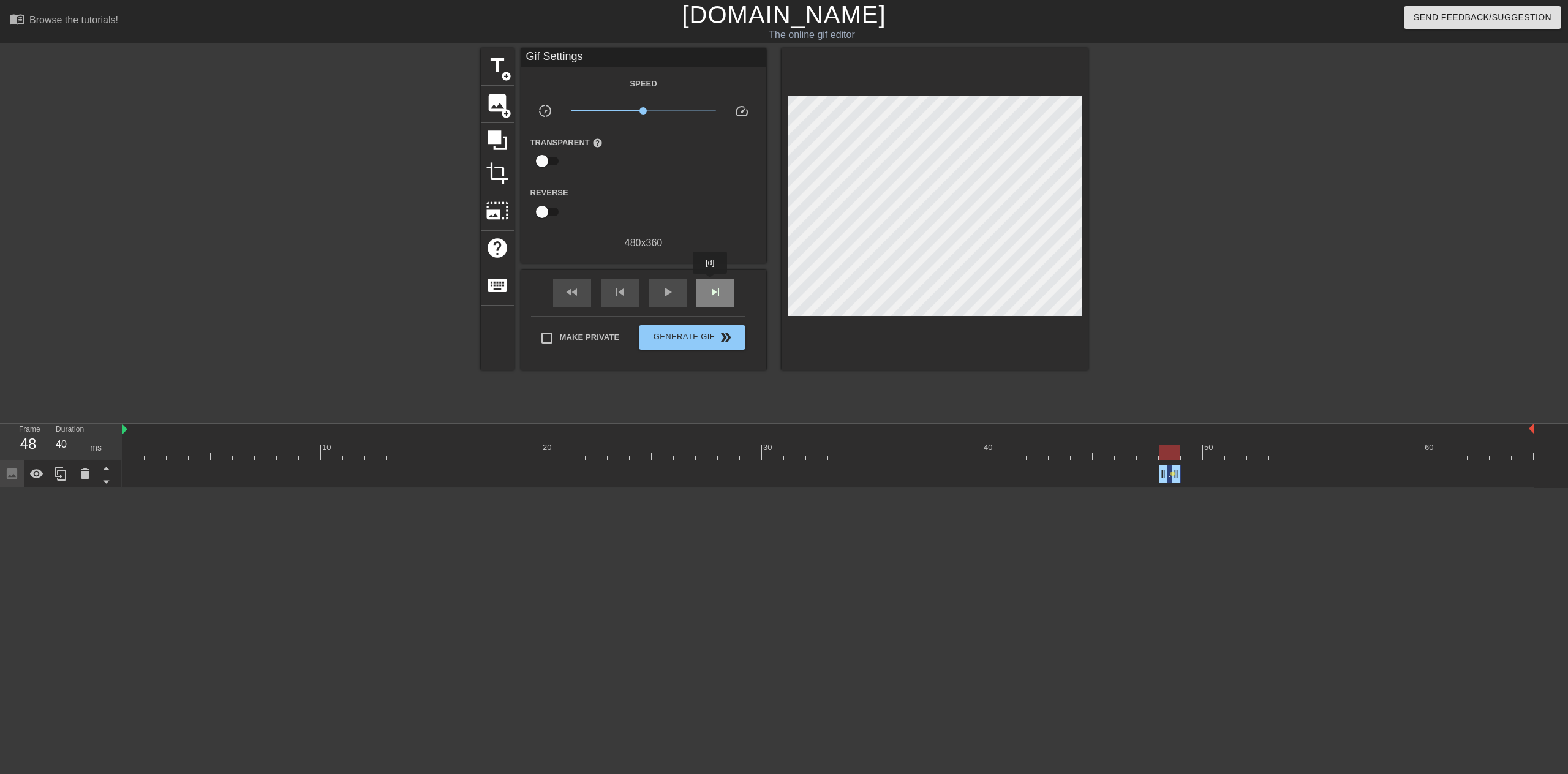
click at [711, 282] on div "skip_next" at bounding box center [715, 293] width 38 height 28
click at [493, 113] on div "image add_circle" at bounding box center [497, 104] width 33 height 37
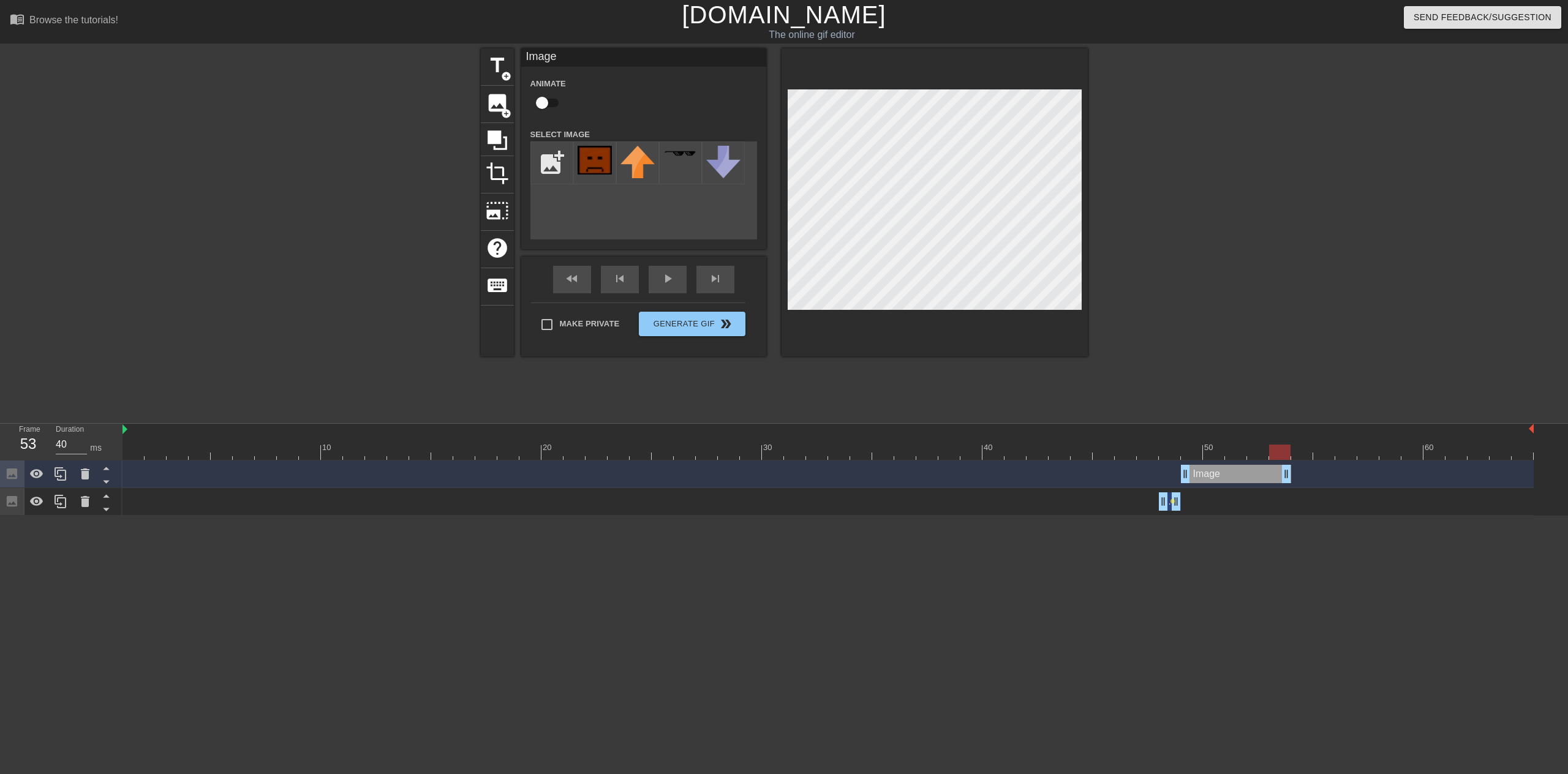
drag, startPoint x: 1526, startPoint y: 479, endPoint x: 1239, endPoint y: 459, distance: 287.7
click at [591, 164] on img at bounding box center [594, 160] width 34 height 29
drag, startPoint x: 1247, startPoint y: 471, endPoint x: 1193, endPoint y: 469, distance: 54.0
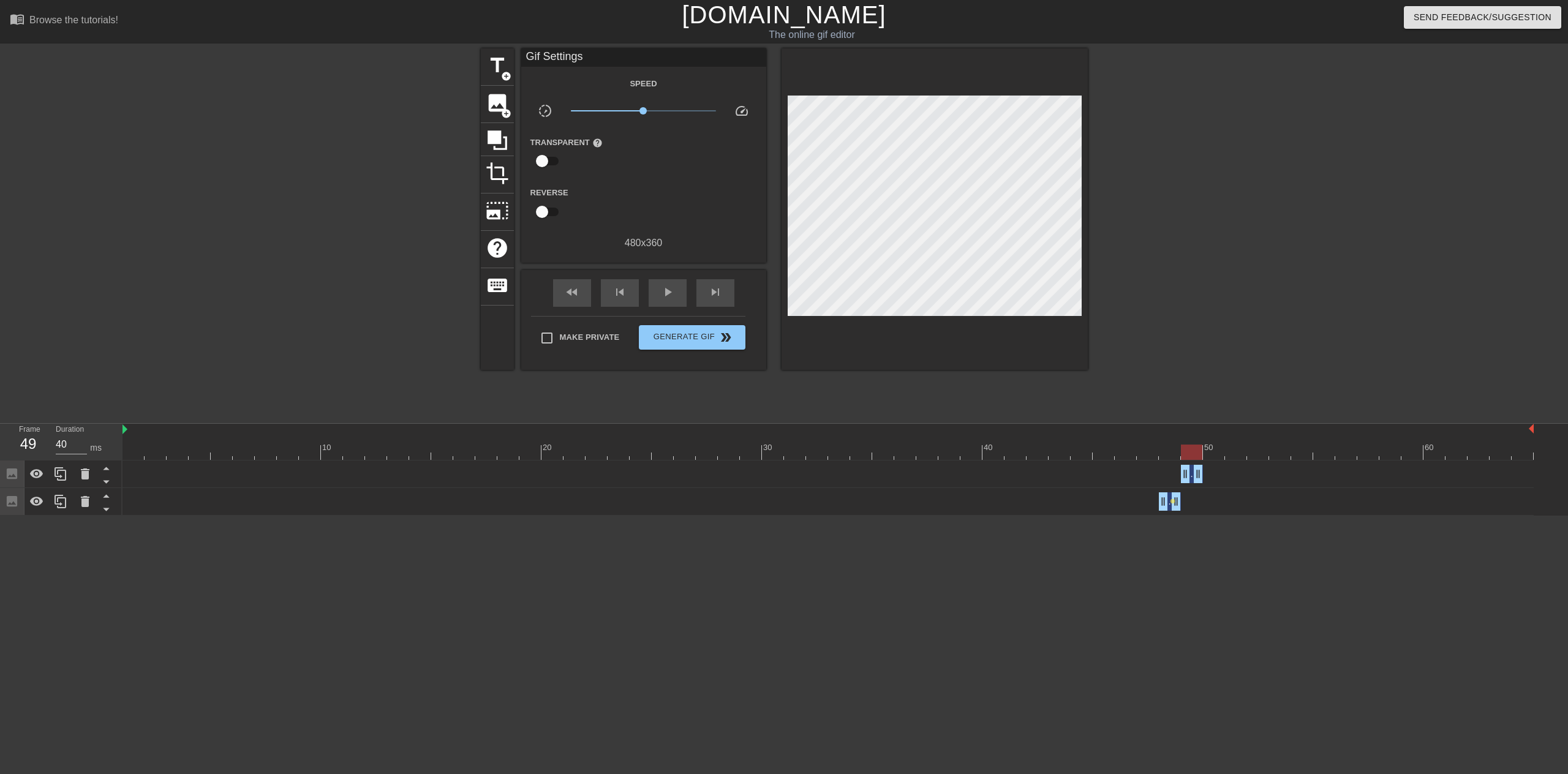
drag, startPoint x: 1200, startPoint y: 212, endPoint x: 1181, endPoint y: 216, distance: 19.4
click at [1201, 212] on div at bounding box center [1194, 232] width 184 height 367
click at [713, 293] on span "skip_next" at bounding box center [715, 292] width 15 height 15
click at [722, 295] on span "skip_next" at bounding box center [715, 292] width 15 height 15
click at [583, 293] on div "fast_rewind" at bounding box center [572, 293] width 38 height 28
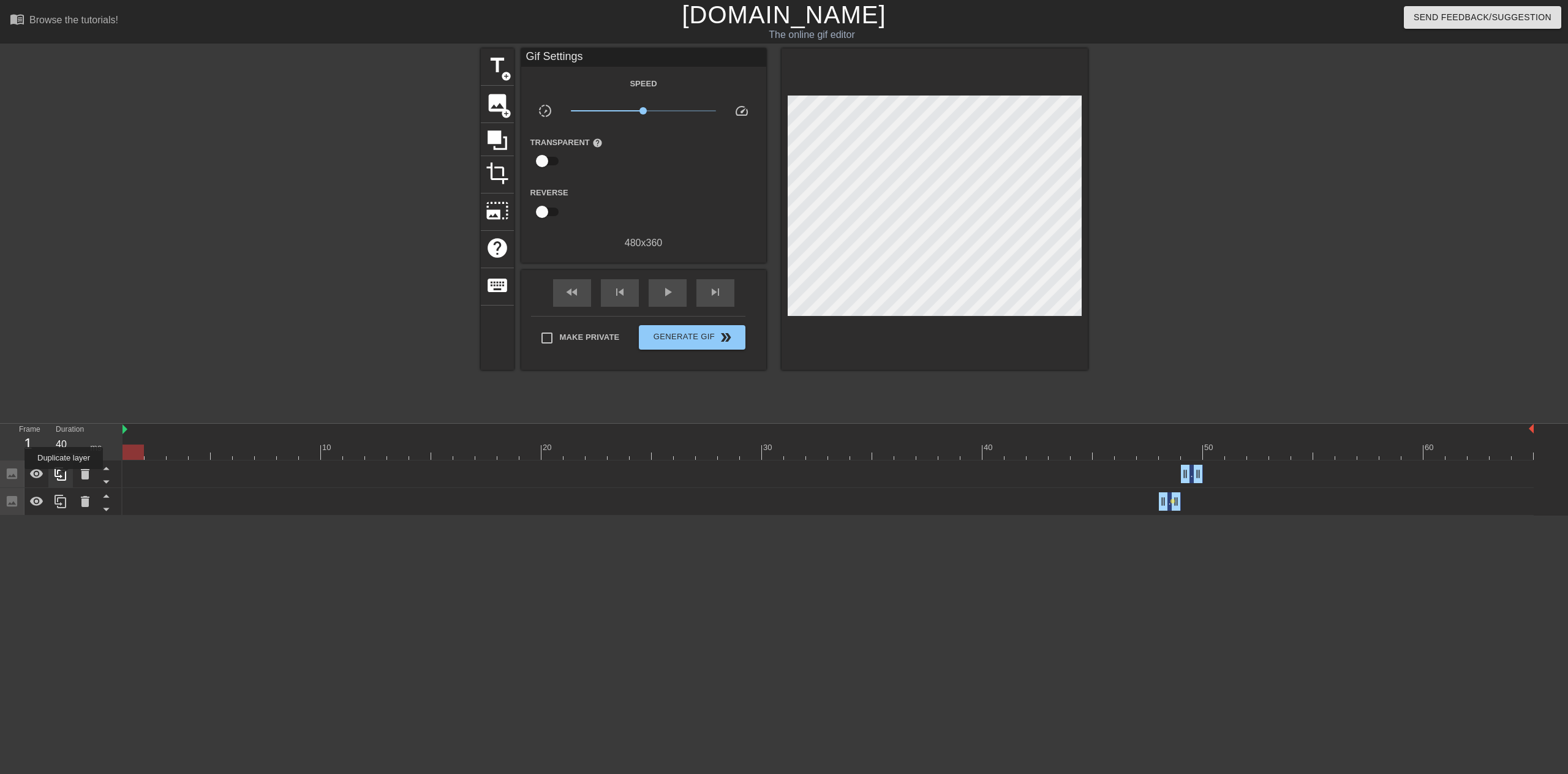
click at [64, 478] on icon at bounding box center [60, 474] width 15 height 15
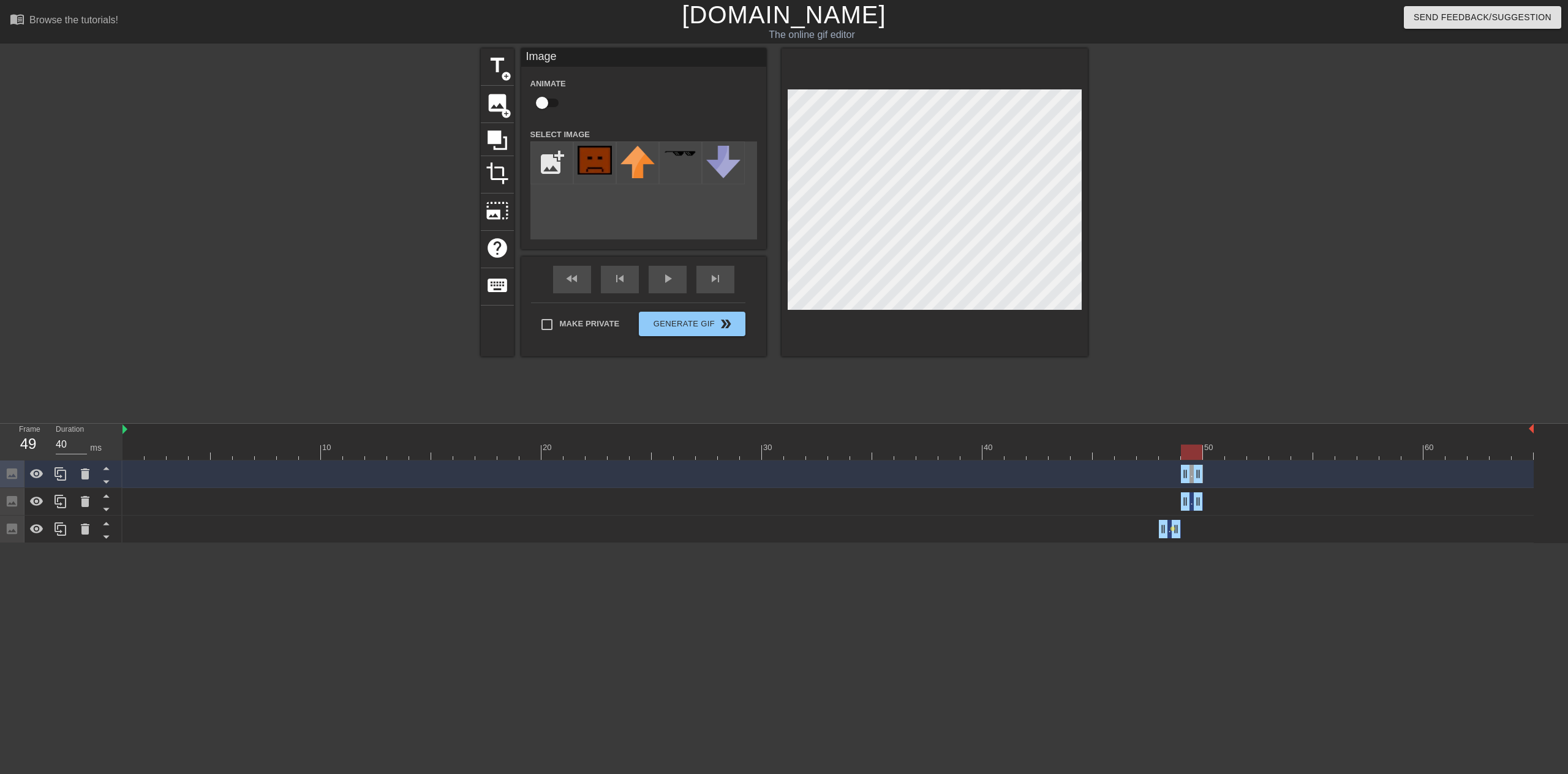
drag, startPoint x: 1196, startPoint y: 473, endPoint x: 1208, endPoint y: 471, distance: 12.2
drag, startPoint x: 1186, startPoint y: 474, endPoint x: 1204, endPoint y: 473, distance: 18.0
click at [65, 475] on icon at bounding box center [60, 474] width 12 height 14
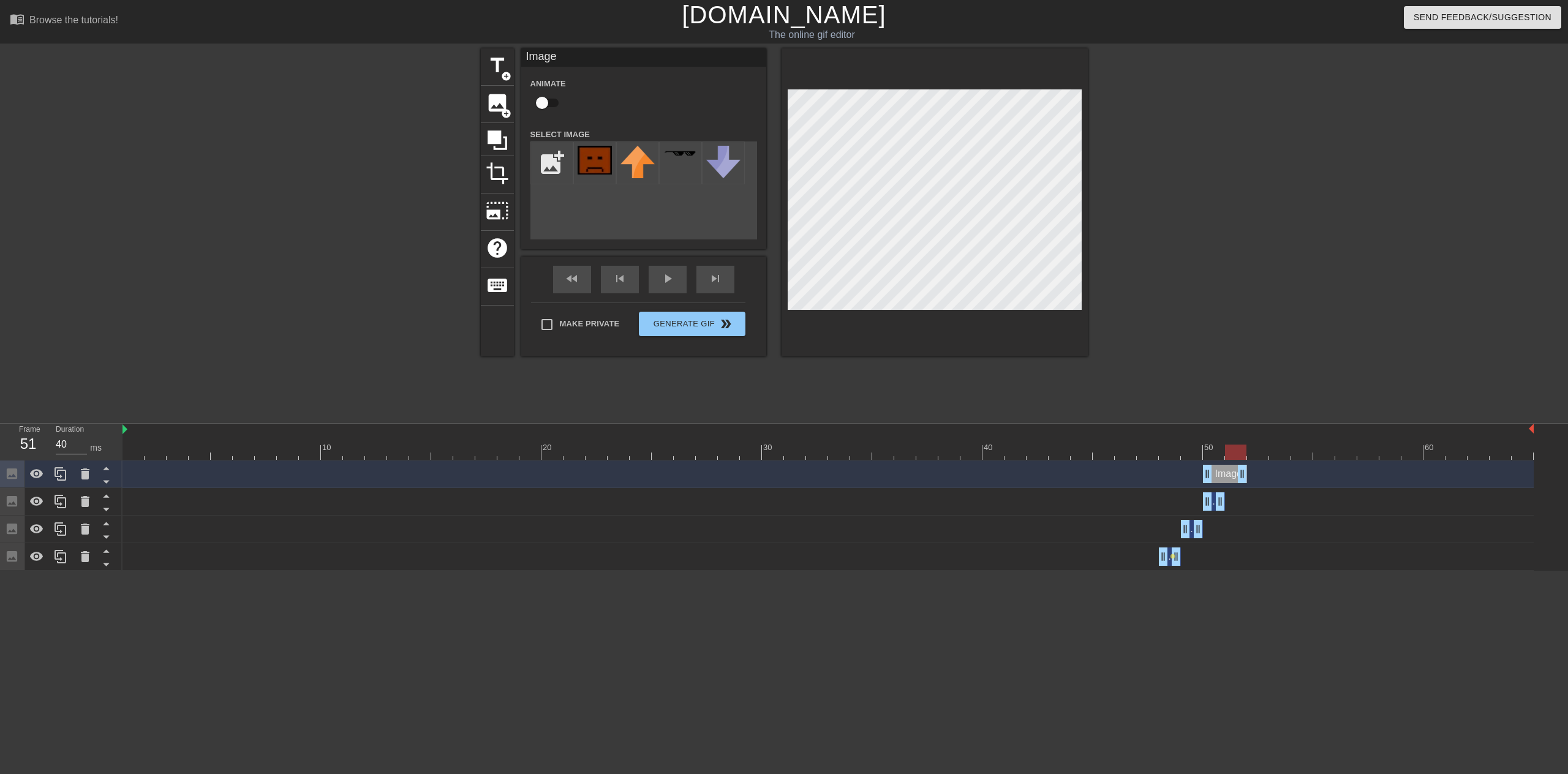
drag, startPoint x: 1219, startPoint y: 471, endPoint x: 1233, endPoint y: 471, distance: 14.0
drag, startPoint x: 1206, startPoint y: 474, endPoint x: 1222, endPoint y: 472, distance: 16.1
click at [1222, 472] on div "Image drag_handle drag_handle" at bounding box center [828, 474] width 1411 height 18
click at [61, 473] on icon at bounding box center [60, 474] width 15 height 15
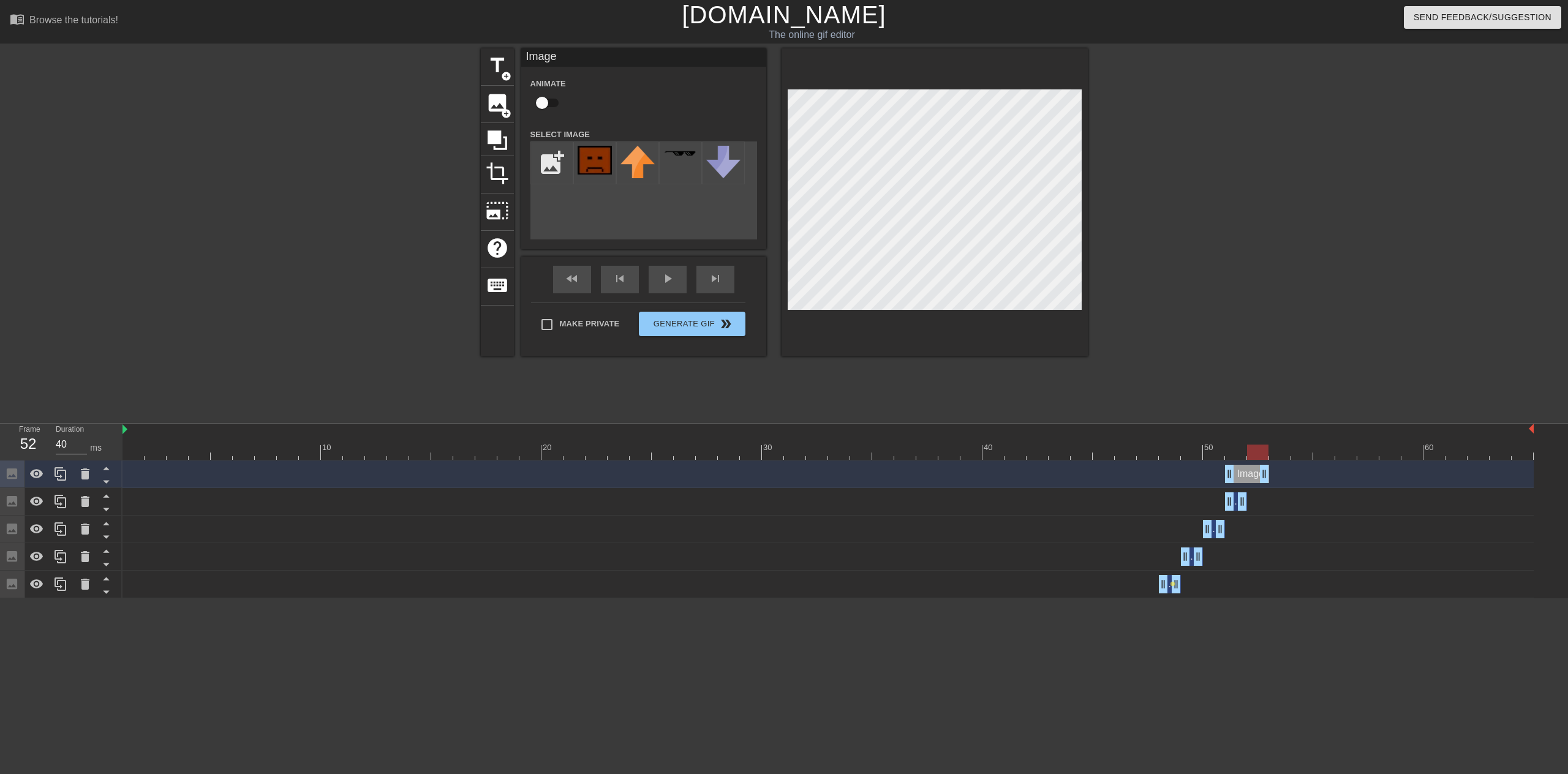
drag, startPoint x: 1241, startPoint y: 474, endPoint x: 1257, endPoint y: 472, distance: 16.1
drag, startPoint x: 1228, startPoint y: 471, endPoint x: 1243, endPoint y: 468, distance: 15.3
click at [1243, 468] on div "Image drag_handle drag_handle" at bounding box center [828, 474] width 1411 height 18
click at [70, 476] on div at bounding box center [61, 474] width 25 height 27
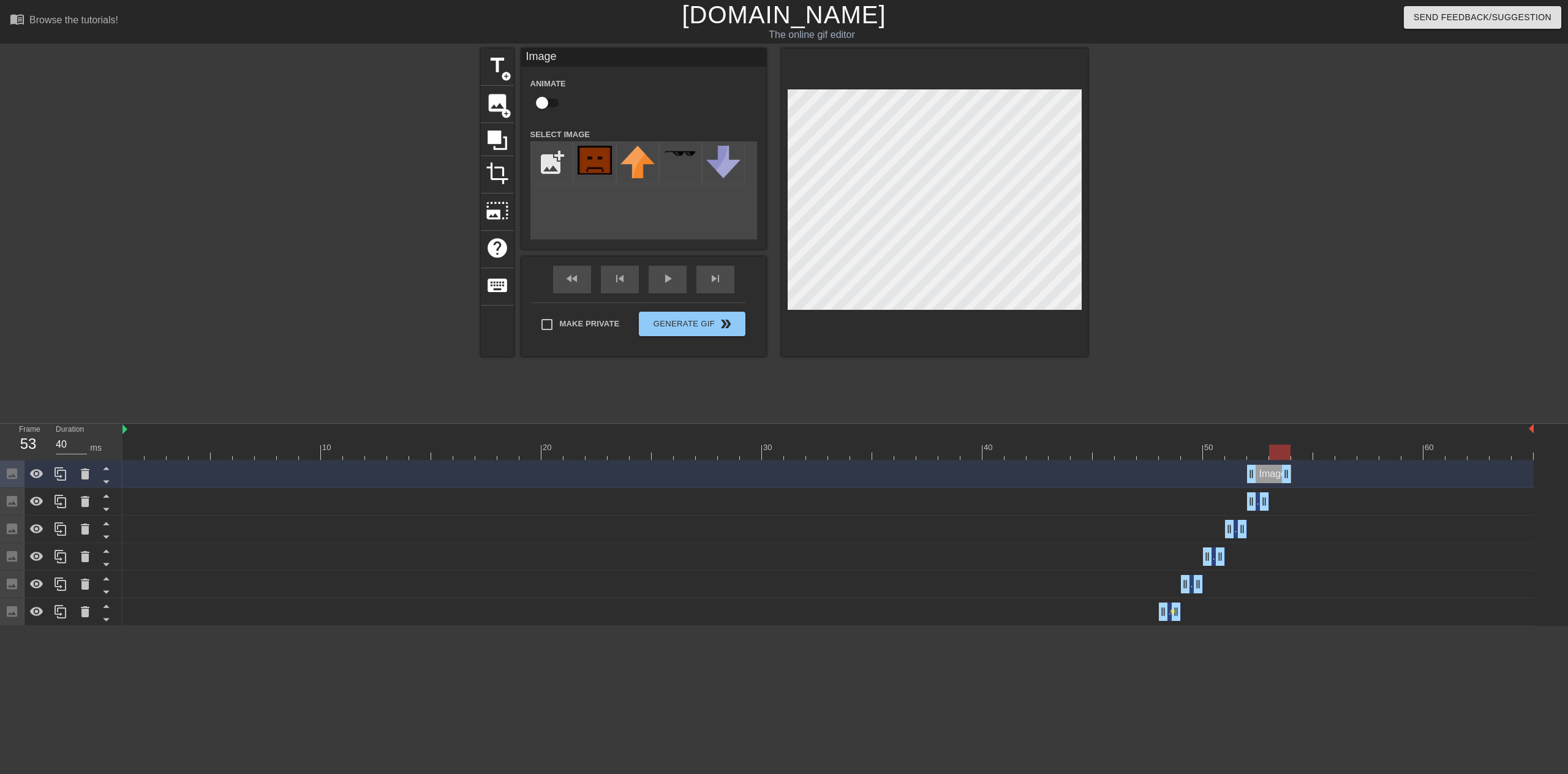
drag, startPoint x: 1263, startPoint y: 475, endPoint x: 1283, endPoint y: 471, distance: 20.4
drag, startPoint x: 1251, startPoint y: 470, endPoint x: 1270, endPoint y: 471, distance: 19.0
click at [68, 471] on div at bounding box center [61, 474] width 25 height 27
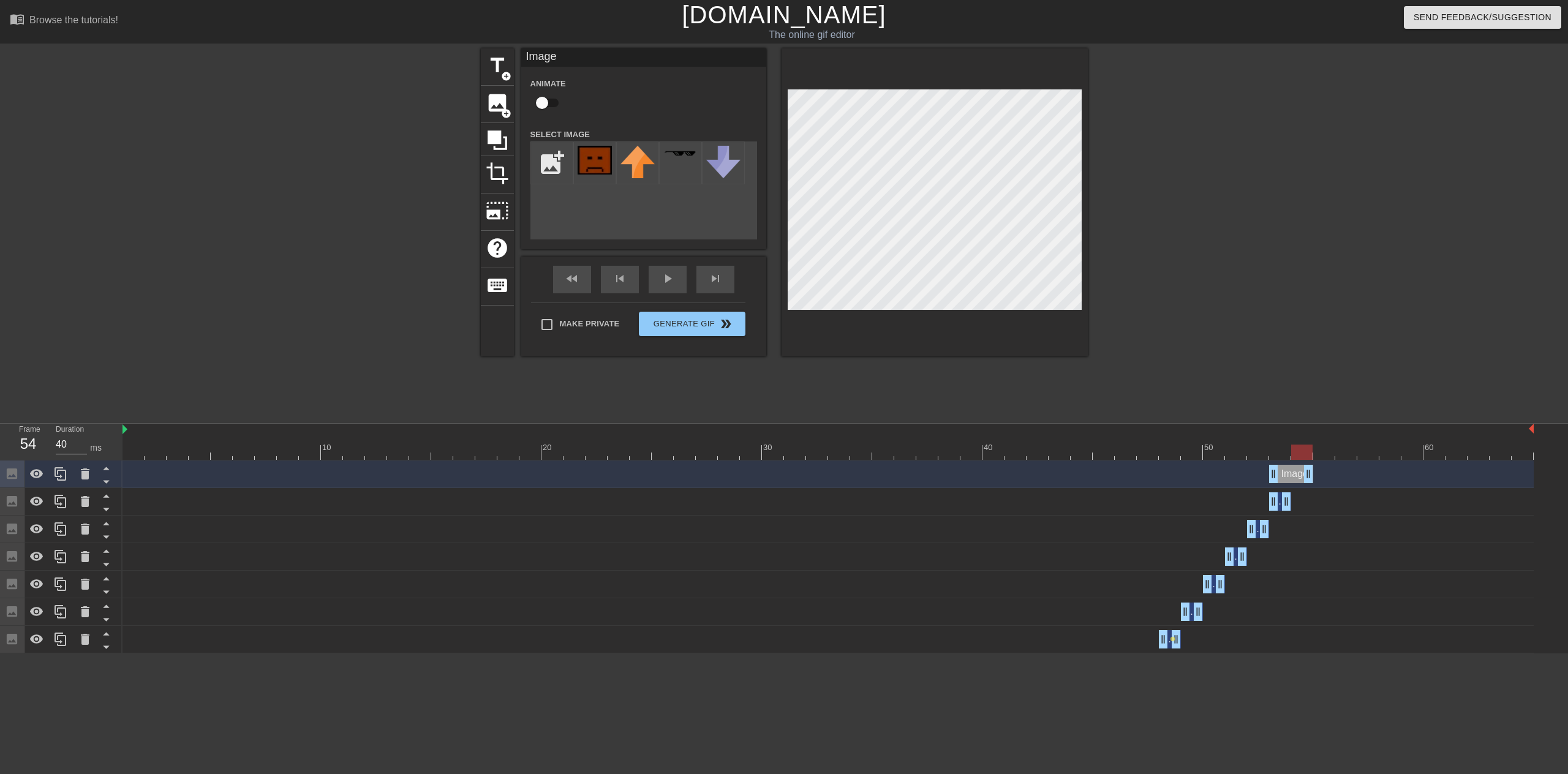
drag, startPoint x: 1288, startPoint y: 478, endPoint x: 1268, endPoint y: 475, distance: 20.2
drag, startPoint x: 1272, startPoint y: 473, endPoint x: 1291, endPoint y: 471, distance: 19.1
click at [63, 478] on icon at bounding box center [60, 474] width 15 height 15
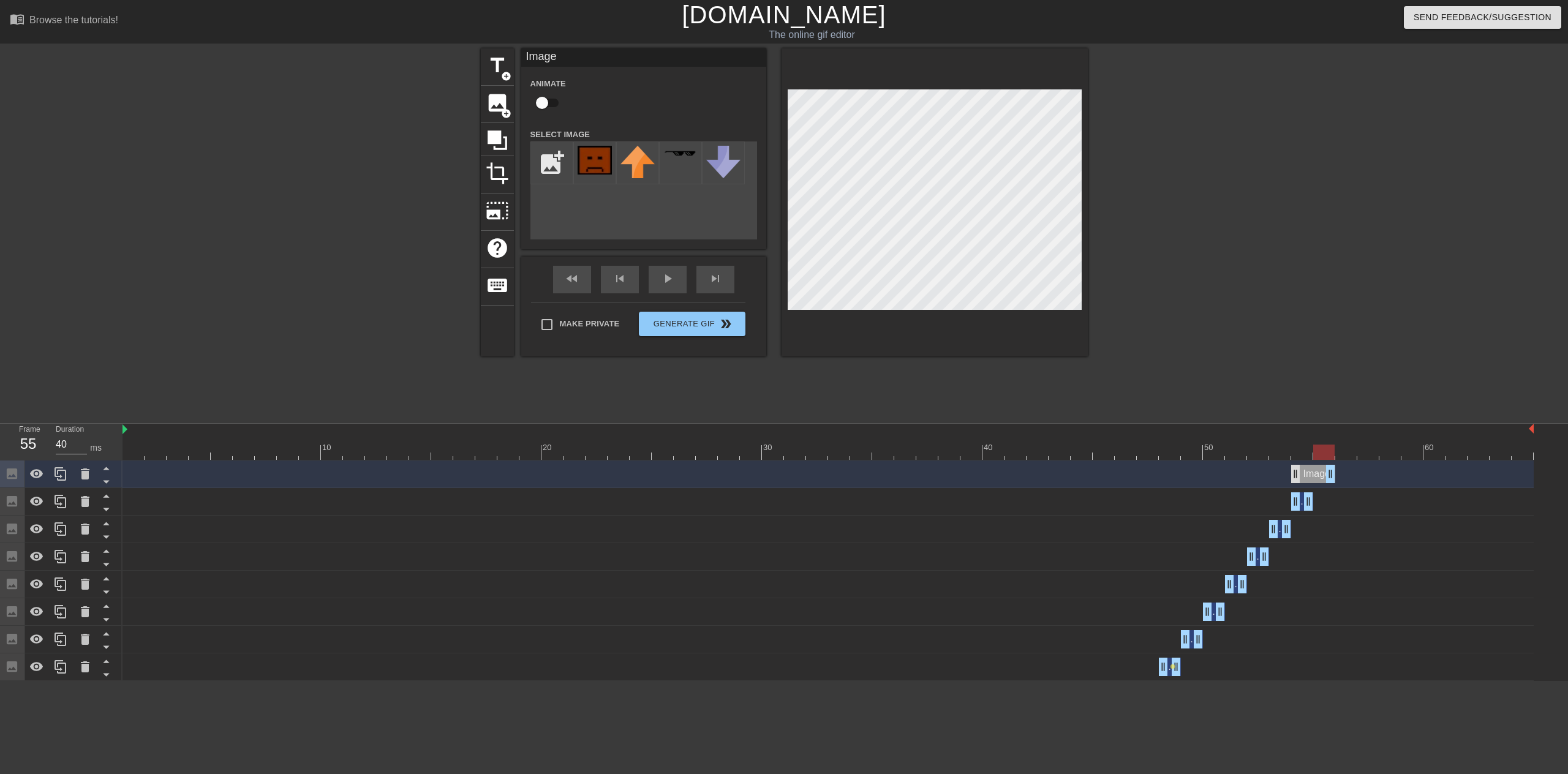
drag, startPoint x: 1306, startPoint y: 478, endPoint x: 1293, endPoint y: 476, distance: 13.2
drag, startPoint x: 1293, startPoint y: 475, endPoint x: 1310, endPoint y: 471, distance: 17.5
drag, startPoint x: 69, startPoint y: 475, endPoint x: 103, endPoint y: 478, distance: 34.1
click at [69, 474] on div at bounding box center [61, 474] width 25 height 27
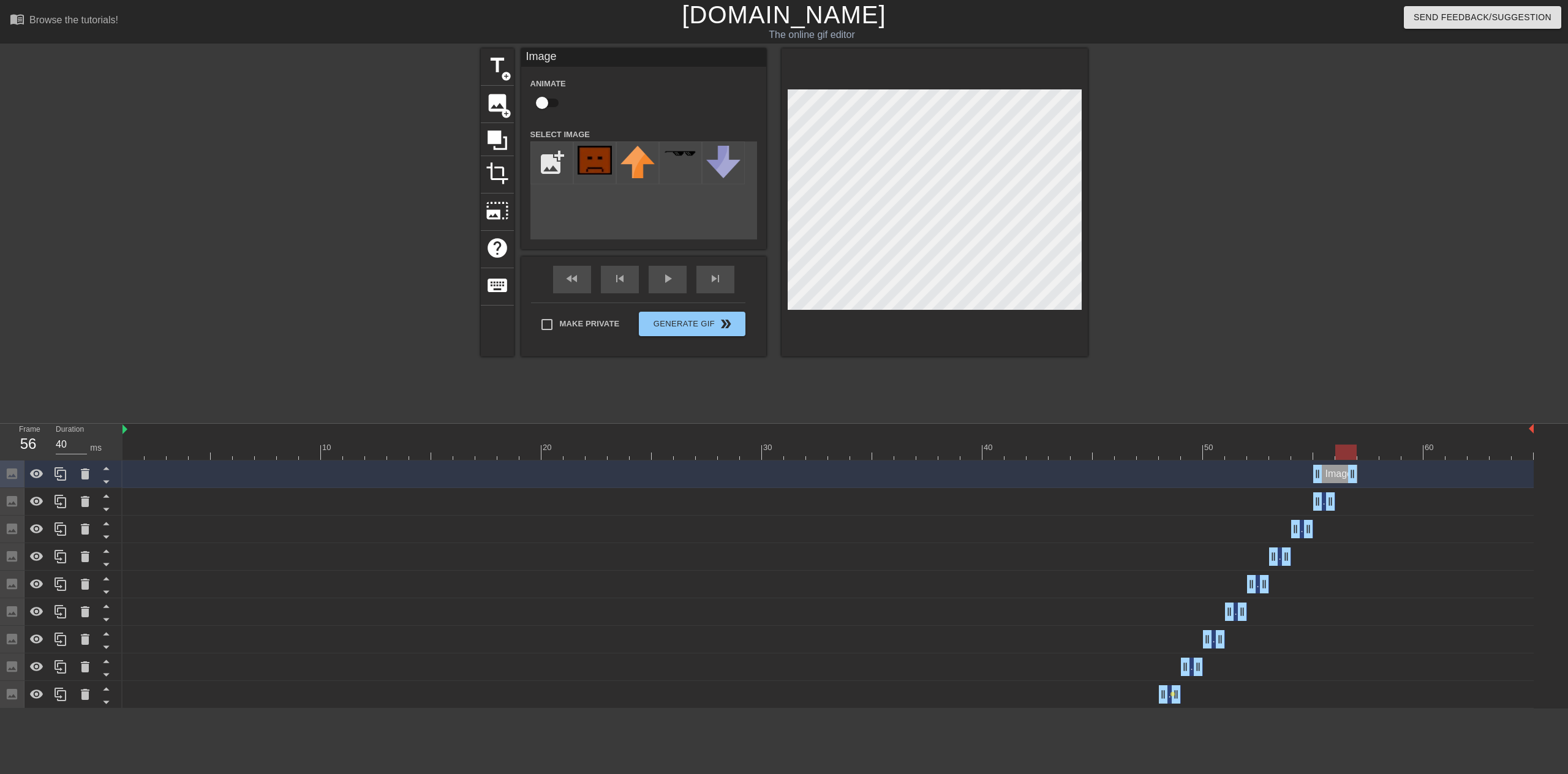
drag, startPoint x: 1331, startPoint y: 479, endPoint x: 1345, endPoint y: 475, distance: 14.6
drag, startPoint x: 1318, startPoint y: 476, endPoint x: 1336, endPoint y: 474, distance: 18.1
drag, startPoint x: 63, startPoint y: 471, endPoint x: 151, endPoint y: 491, distance: 90.2
click at [63, 471] on icon at bounding box center [60, 474] width 15 height 15
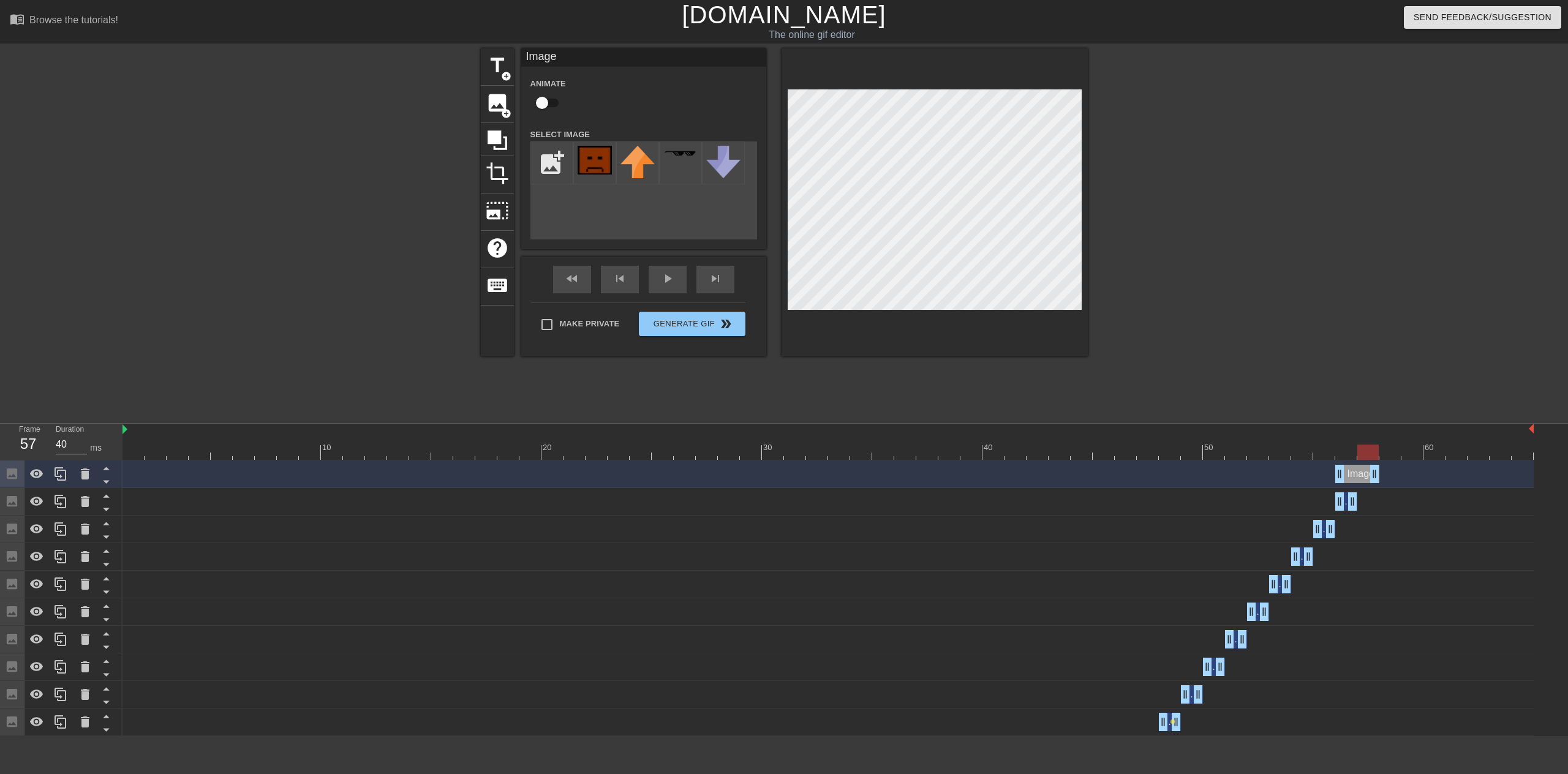
drag, startPoint x: 1355, startPoint y: 476, endPoint x: 1369, endPoint y: 474, distance: 14.1
drag, startPoint x: 1343, startPoint y: 478, endPoint x: 1359, endPoint y: 475, distance: 16.3
drag, startPoint x: 57, startPoint y: 478, endPoint x: 479, endPoint y: 530, distance: 425.2
click at [57, 477] on icon at bounding box center [60, 474] width 15 height 15
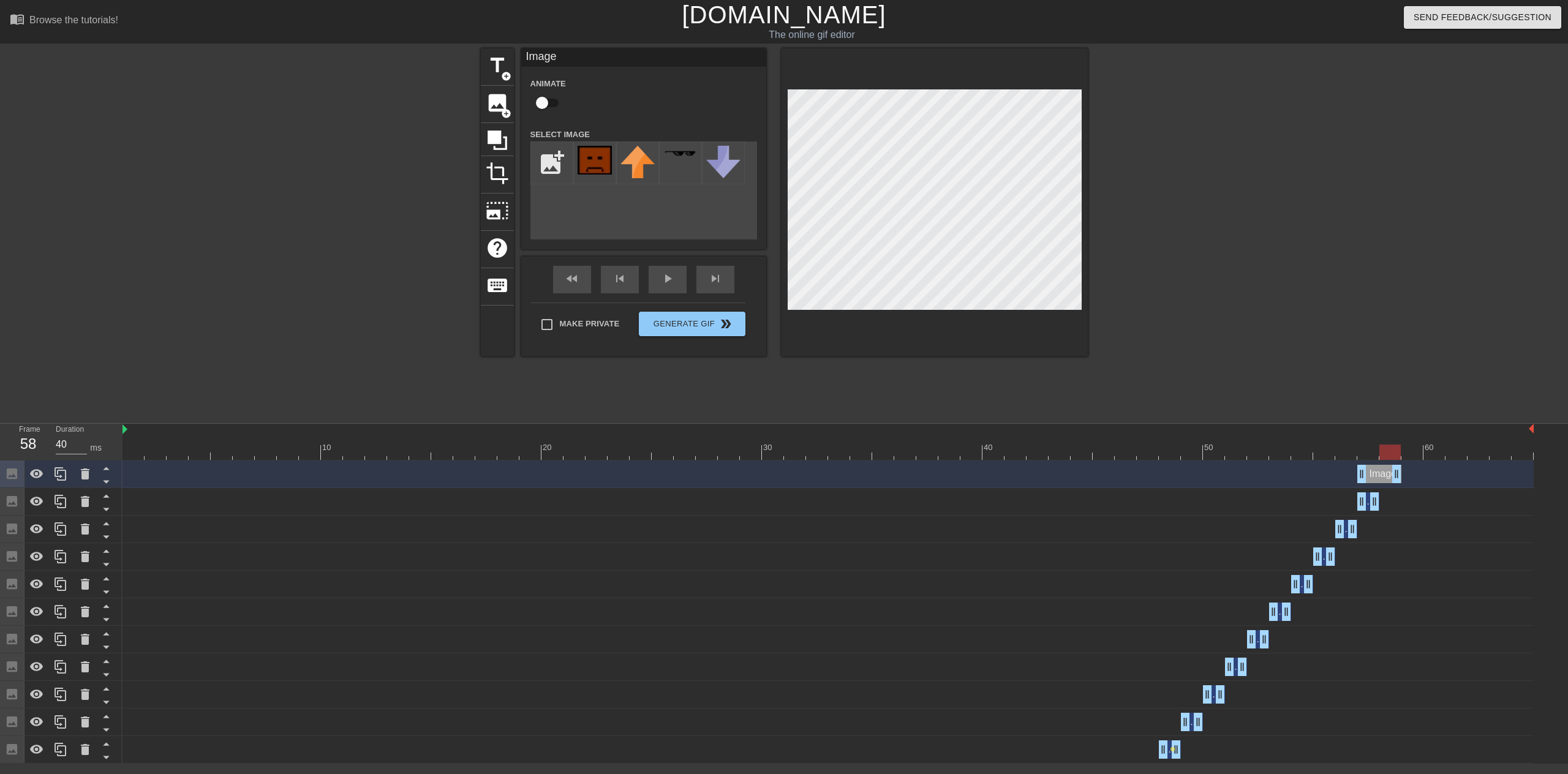
drag, startPoint x: 1378, startPoint y: 478, endPoint x: 1395, endPoint y: 478, distance: 17.0
drag, startPoint x: 1362, startPoint y: 482, endPoint x: 1377, endPoint y: 479, distance: 15.3
click at [1377, 479] on div "Image drag_handle drag_handle" at bounding box center [828, 474] width 1411 height 18
drag, startPoint x: 68, startPoint y: 474, endPoint x: 129, endPoint y: 483, distance: 61.7
click at [68, 474] on div at bounding box center [61, 474] width 25 height 27
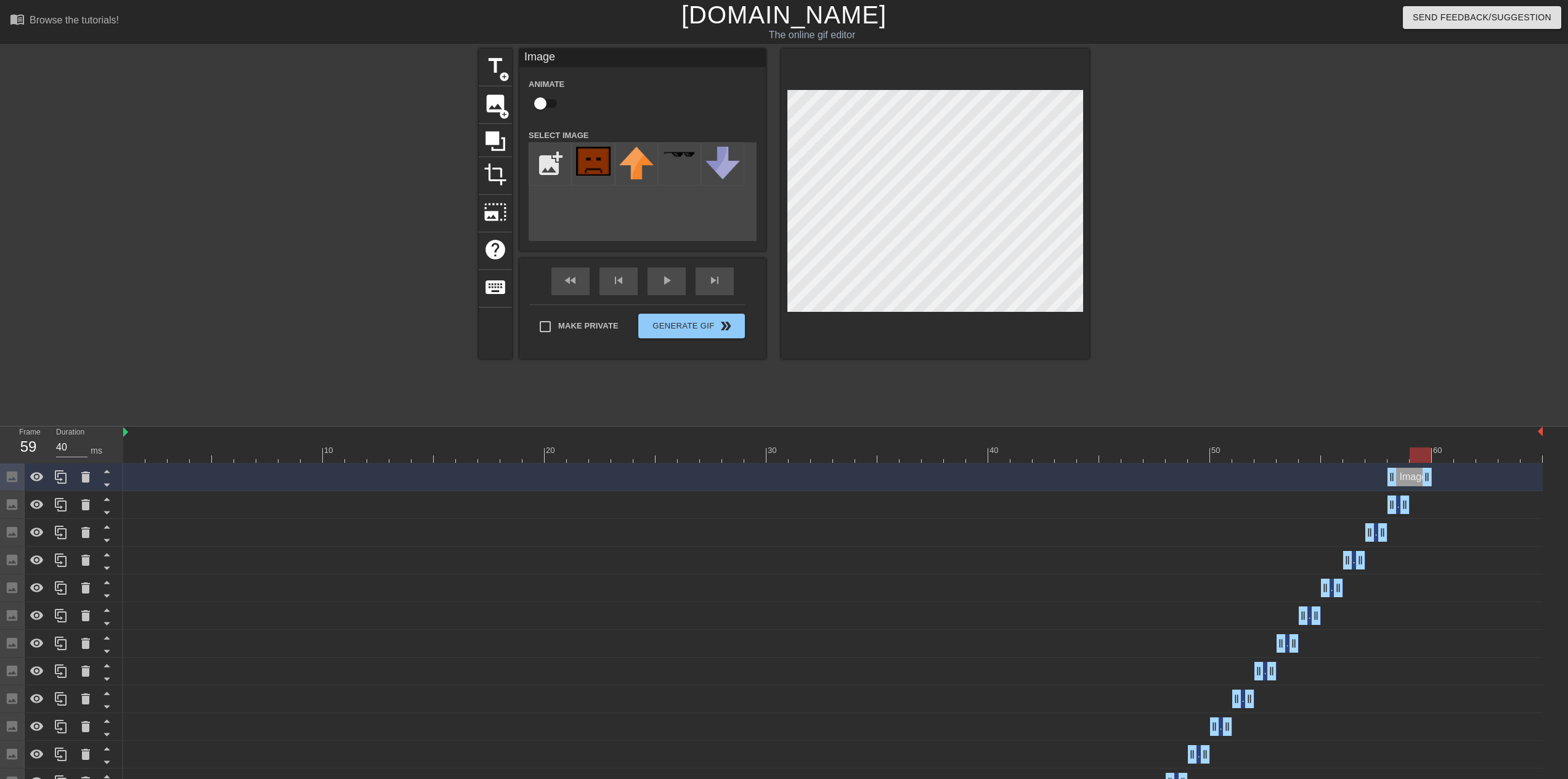
drag, startPoint x: 1403, startPoint y: 478, endPoint x: 1408, endPoint y: 474, distance: 6.4
drag, startPoint x: 1392, startPoint y: 477, endPoint x: 1395, endPoint y: 470, distance: 7.6
click at [64, 479] on icon at bounding box center [61, 477] width 15 height 15
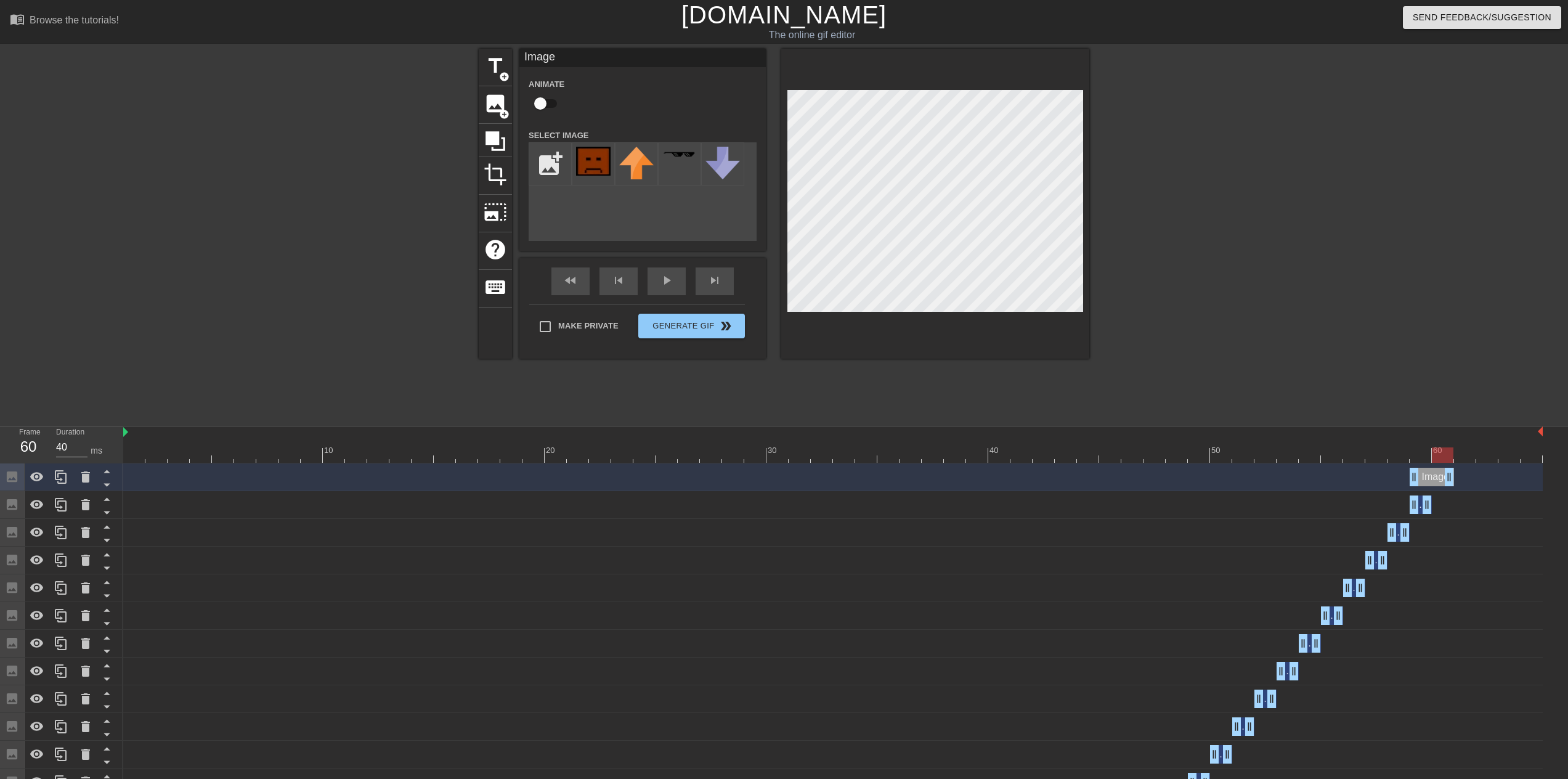
drag, startPoint x: 1429, startPoint y: 482, endPoint x: 1444, endPoint y: 482, distance: 15.0
drag, startPoint x: 1415, startPoint y: 482, endPoint x: 1430, endPoint y: 479, distance: 15.3
click at [1430, 479] on div "Image drag_handle drag_handle" at bounding box center [833, 477] width 1419 height 18
click at [57, 474] on icon at bounding box center [61, 477] width 15 height 15
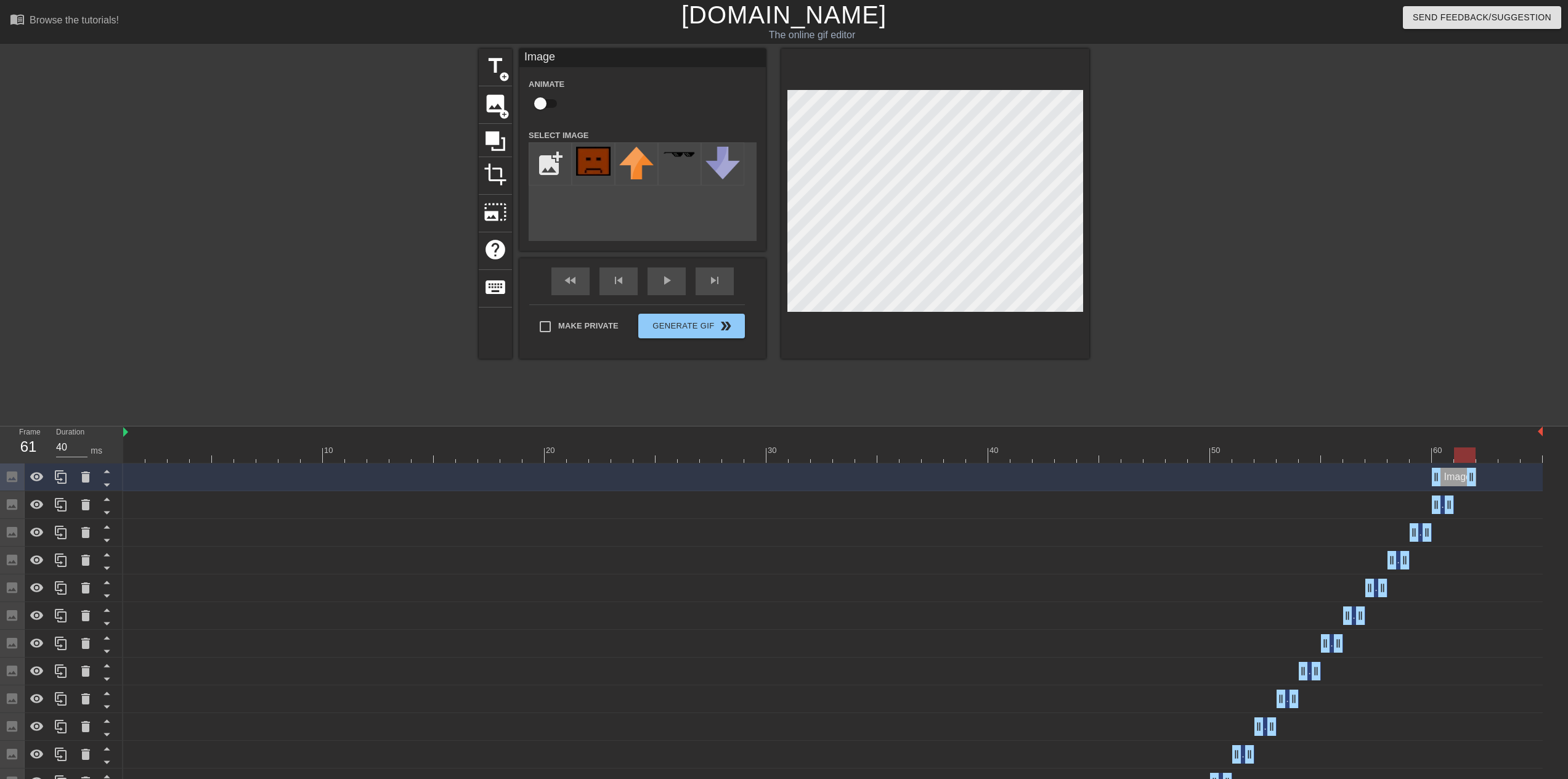
drag, startPoint x: 1448, startPoint y: 475, endPoint x: 1459, endPoint y: 474, distance: 11.0
drag, startPoint x: 1441, startPoint y: 477, endPoint x: 1459, endPoint y: 477, distance: 18.0
click at [59, 480] on icon at bounding box center [61, 477] width 12 height 14
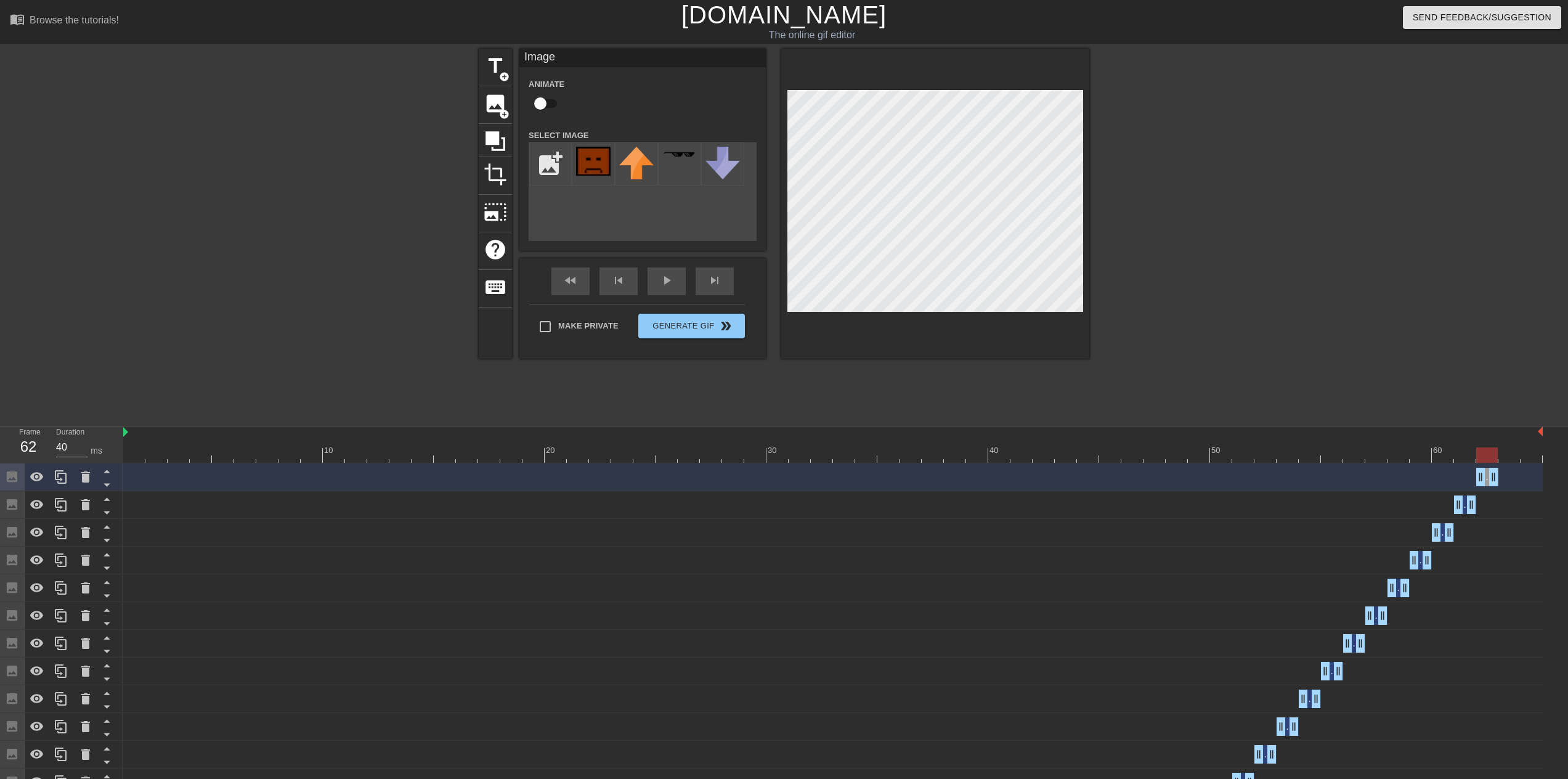
drag, startPoint x: 1457, startPoint y: 478, endPoint x: 1477, endPoint y: 477, distance: 20.0
click at [80, 480] on icon at bounding box center [86, 477] width 15 height 15
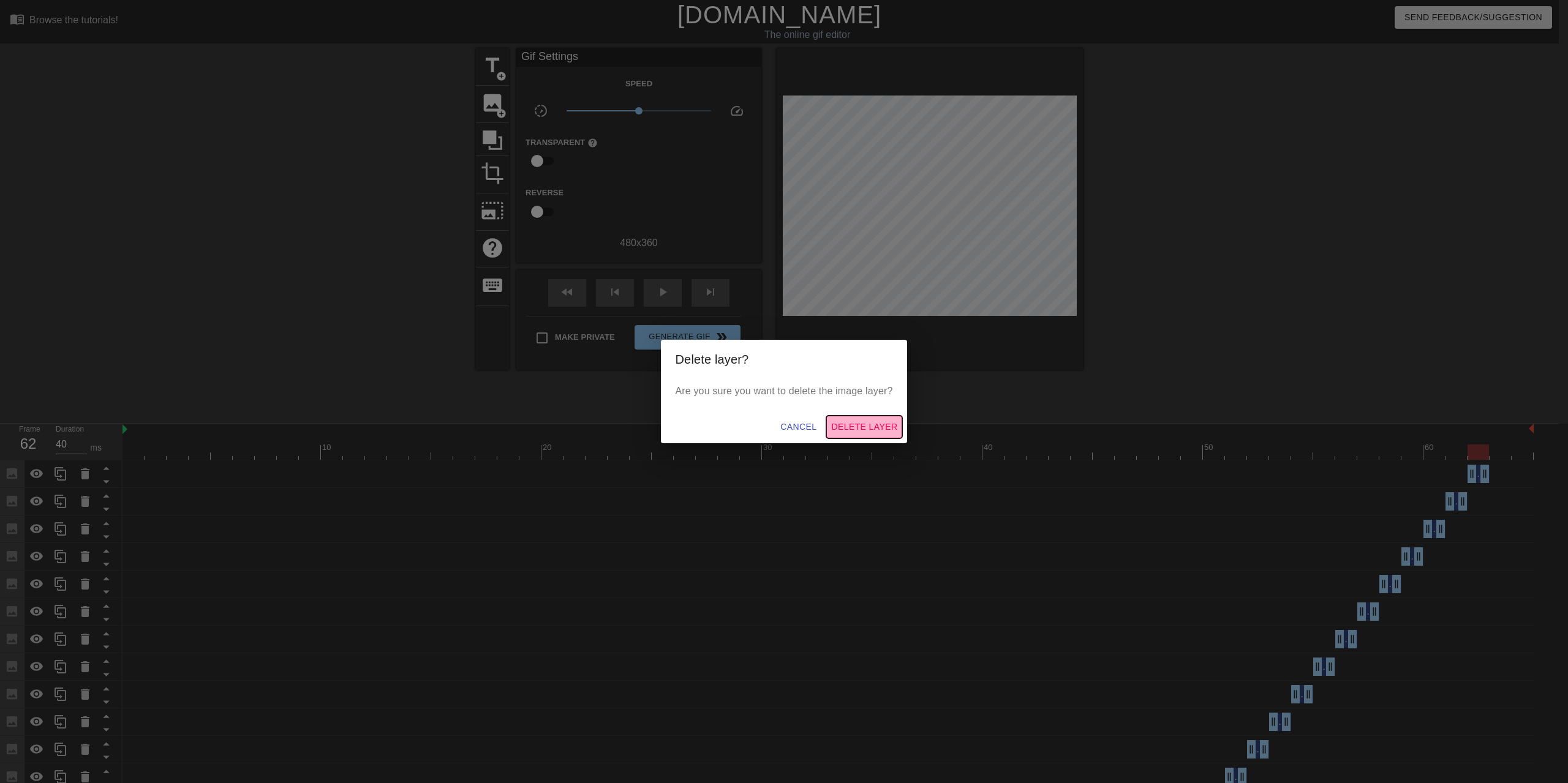
click at [840, 427] on span "Delete Layer" at bounding box center [864, 427] width 66 height 15
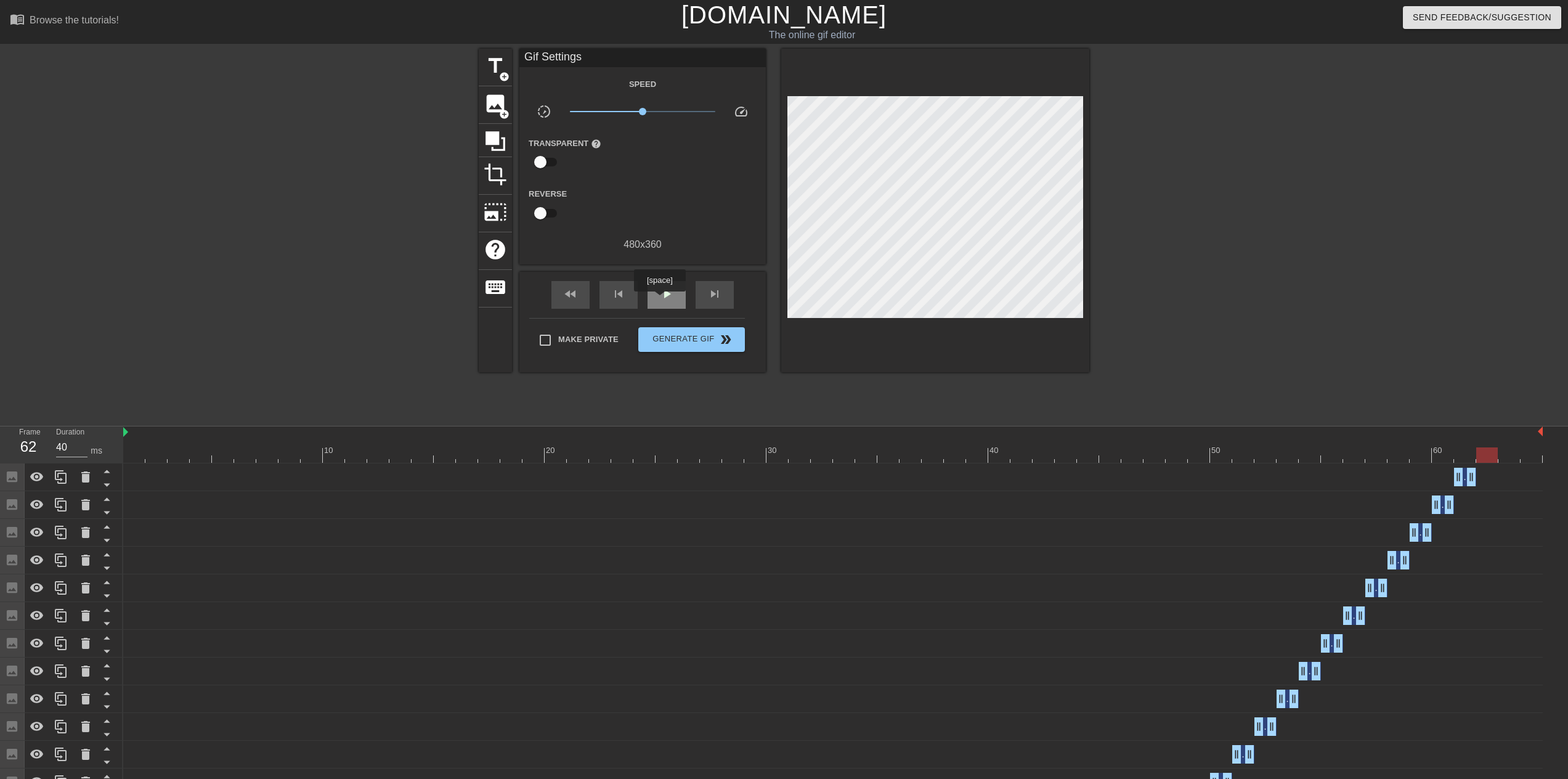
click at [660, 299] on span "play_arrow" at bounding box center [667, 294] width 15 height 15
click at [669, 298] on span "pause" at bounding box center [667, 294] width 15 height 15
click at [61, 478] on icon at bounding box center [61, 477] width 15 height 15
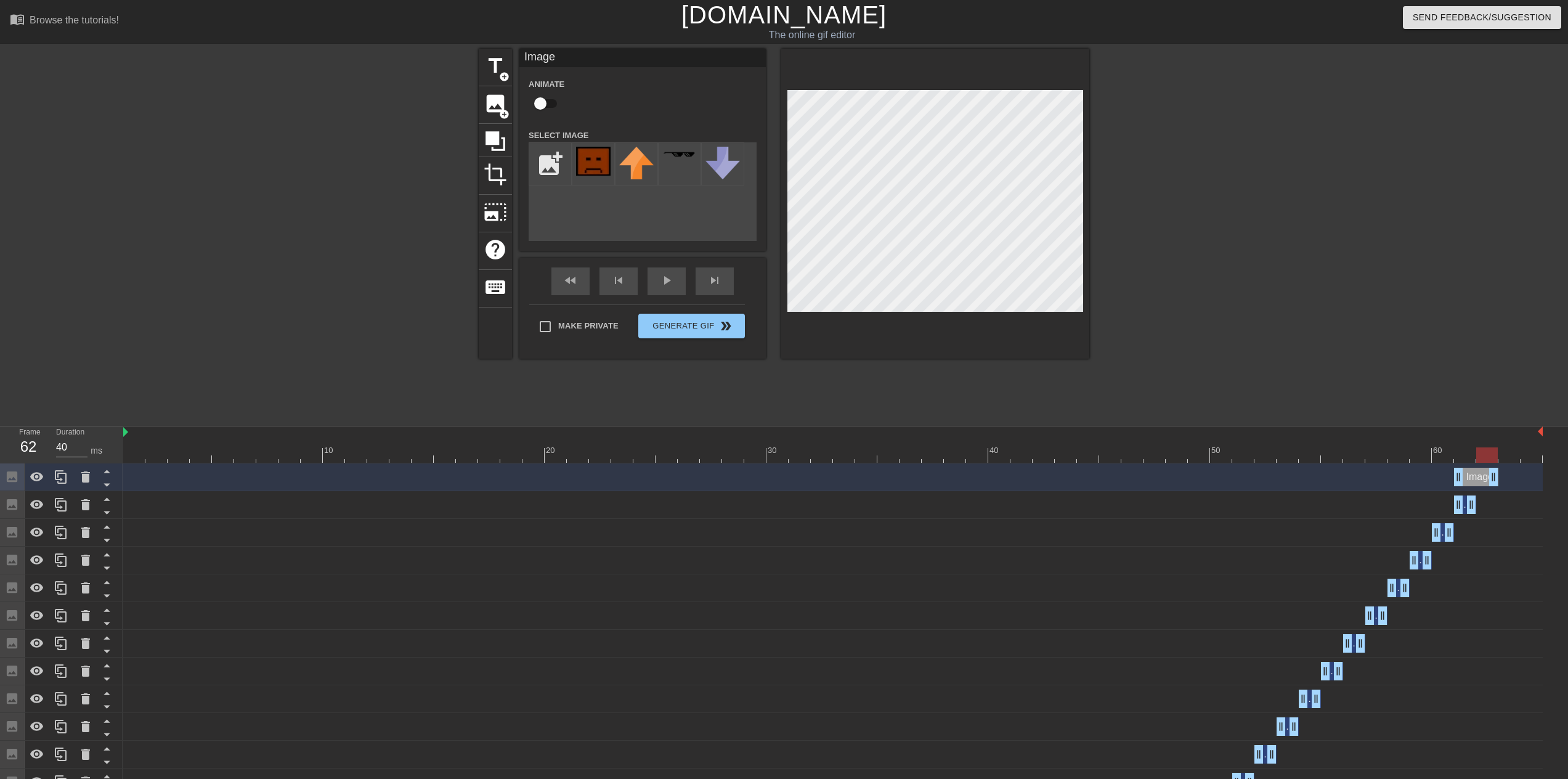
drag, startPoint x: 1471, startPoint y: 480, endPoint x: 1487, endPoint y: 480, distance: 16.0
drag, startPoint x: 1458, startPoint y: 481, endPoint x: 1474, endPoint y: 480, distance: 16.0
click at [1474, 480] on div "Image drag_handle drag_handle" at bounding box center [833, 477] width 1419 height 18
click at [64, 482] on icon at bounding box center [61, 477] width 15 height 15
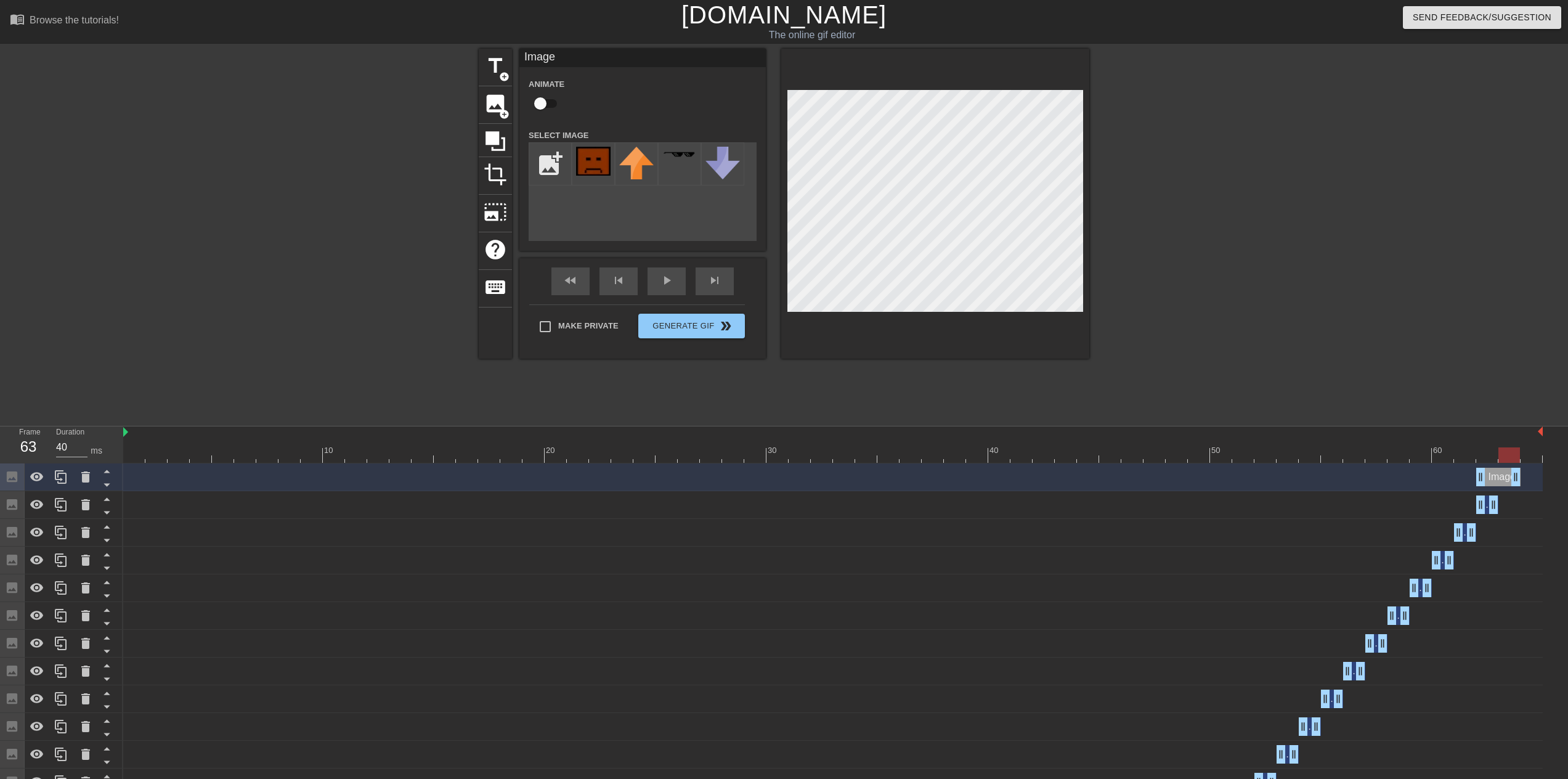
drag, startPoint x: 1496, startPoint y: 480, endPoint x: 1508, endPoint y: 478, distance: 12.2
drag, startPoint x: 1479, startPoint y: 480, endPoint x: 1500, endPoint y: 480, distance: 21.0
click at [1523, 458] on div at bounding box center [833, 455] width 1419 height 15
click at [665, 286] on span "play_arrow" at bounding box center [667, 280] width 15 height 15
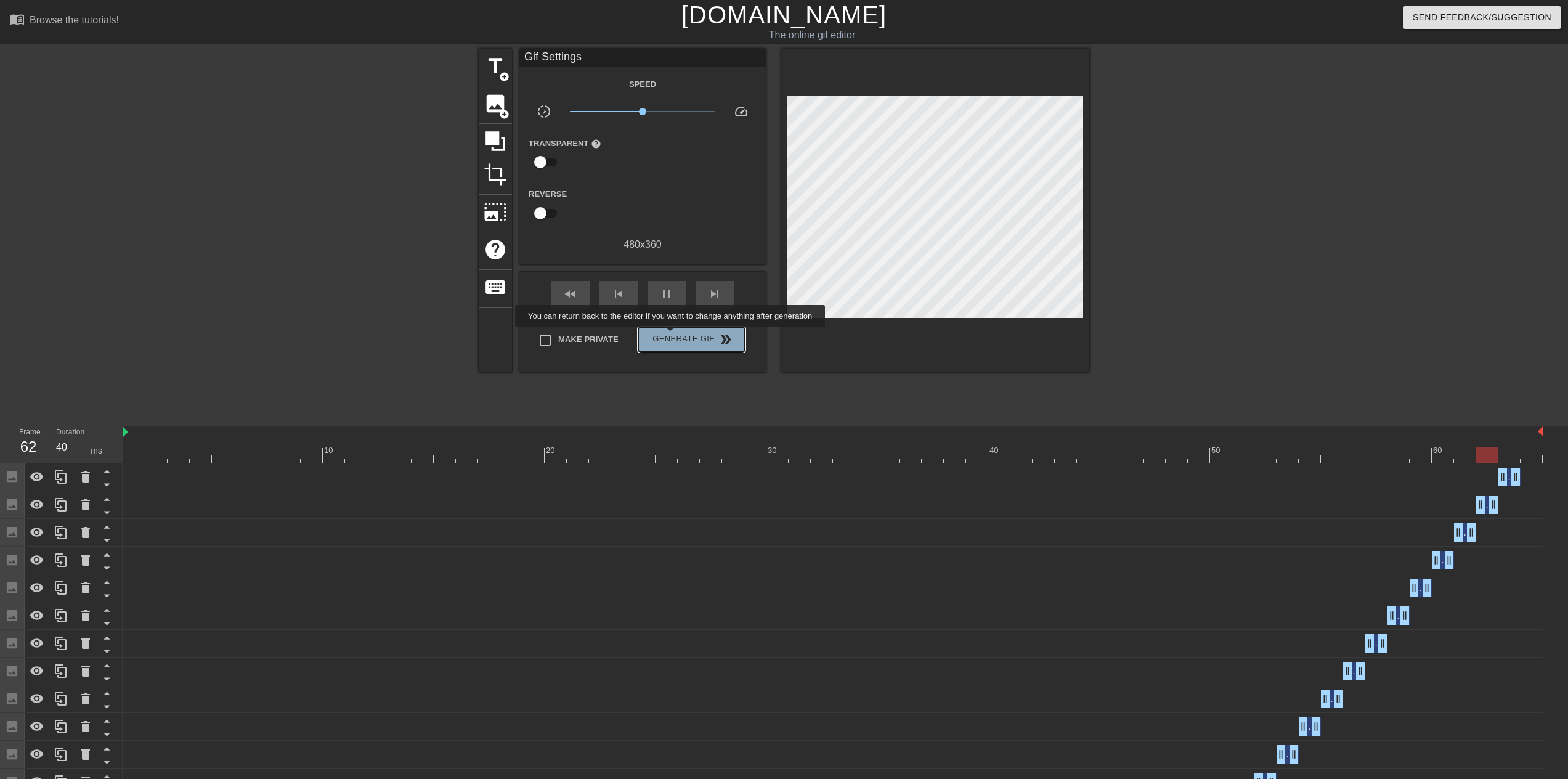
click at [672, 336] on span "Generate Gif double_arrow" at bounding box center [691, 340] width 97 height 15
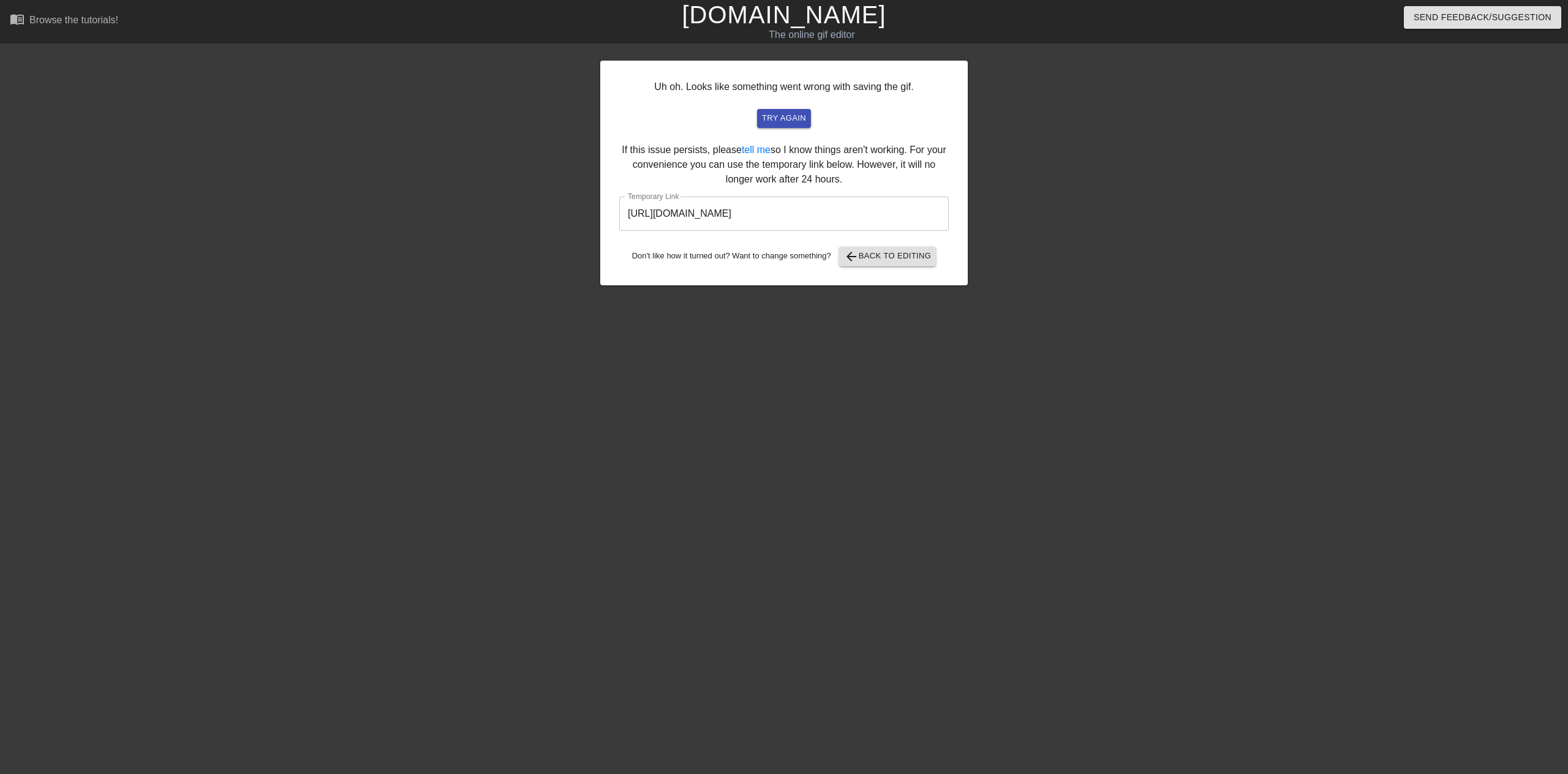
click at [750, 221] on input "[URL][DOMAIN_NAME]" at bounding box center [783, 213] width 329 height 34
click at [487, 273] on div at bounding box center [493, 232] width 184 height 367
